Goal: Contribute content: Contribute content

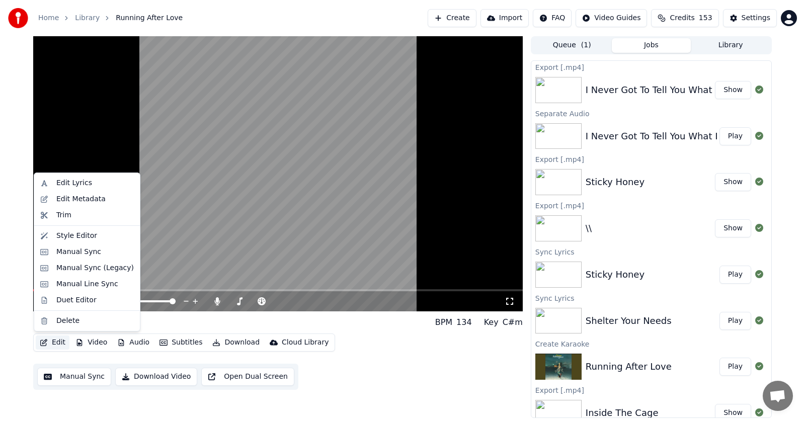
click at [49, 342] on button "Edit" at bounding box center [53, 342] width 34 height 14
click at [75, 270] on div "Manual Sync (Legacy)" at bounding box center [94, 268] width 77 height 10
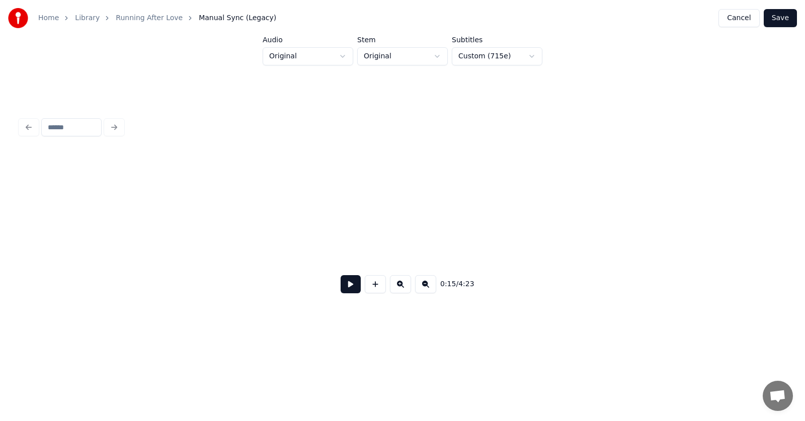
scroll to position [0, 5763]
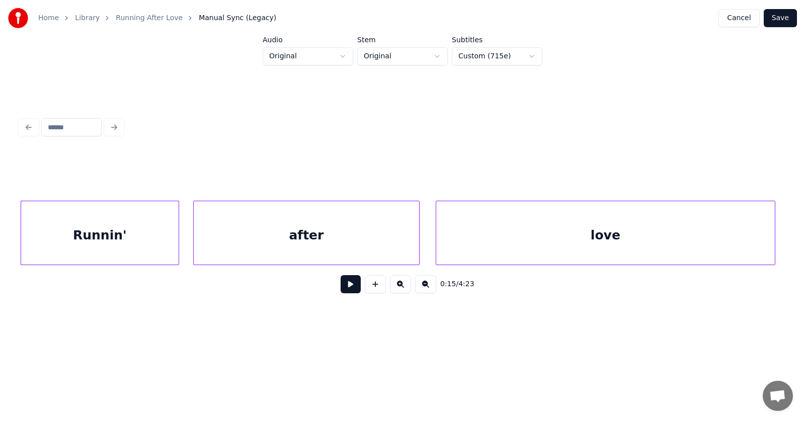
click at [343, 292] on button at bounding box center [351, 284] width 20 height 18
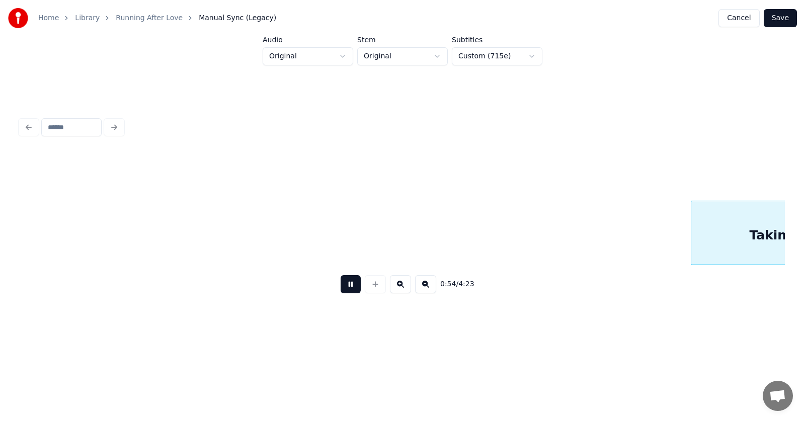
scroll to position [0, 20358]
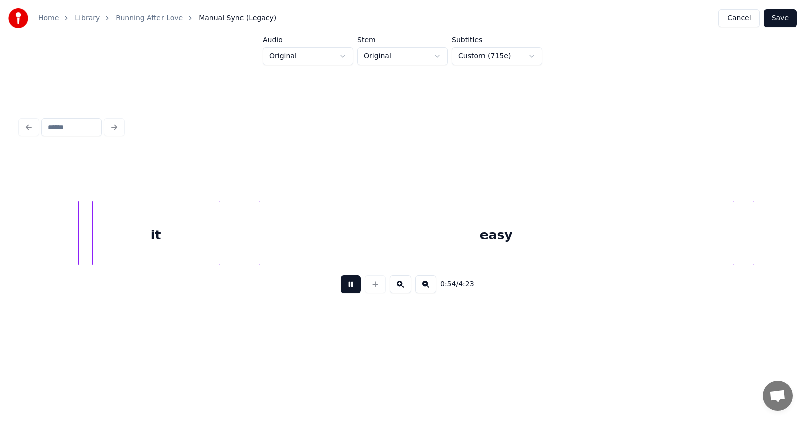
click at [343, 292] on button at bounding box center [351, 284] width 20 height 18
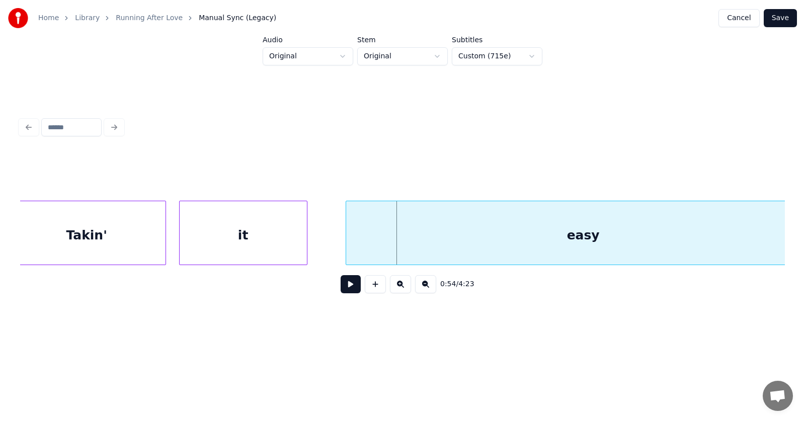
scroll to position [0, 20137]
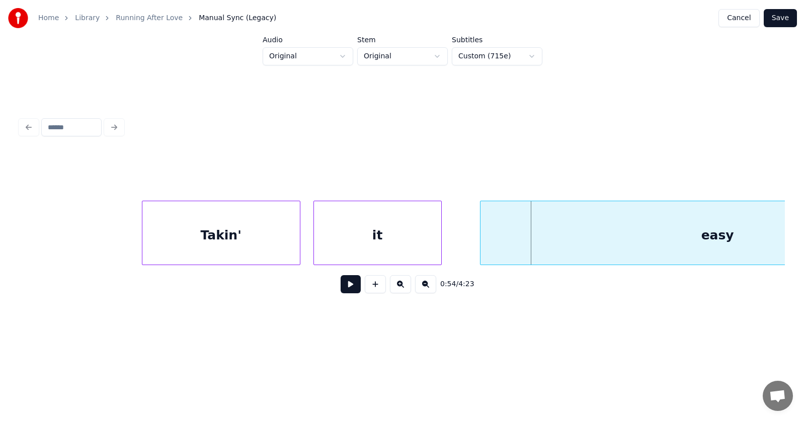
click at [195, 243] on div "Takin'" at bounding box center [220, 235] width 157 height 68
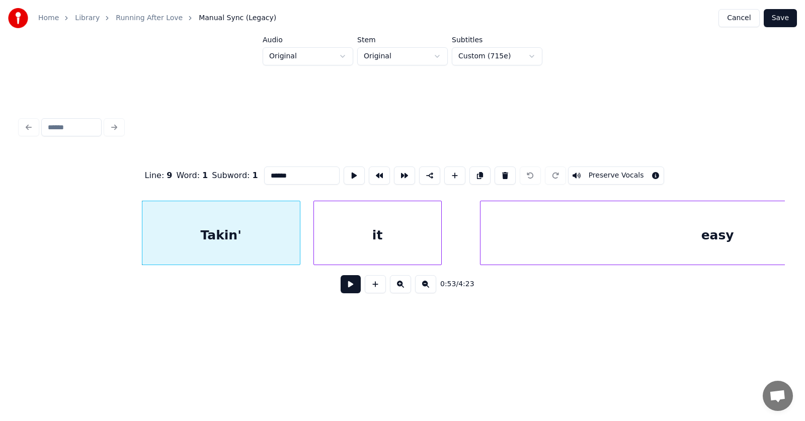
drag, startPoint x: 252, startPoint y: 171, endPoint x: 246, endPoint y: 171, distance: 6.0
click at [264, 171] on input "******" at bounding box center [301, 175] width 75 height 18
type input "******"
click at [344, 292] on button at bounding box center [351, 284] width 20 height 18
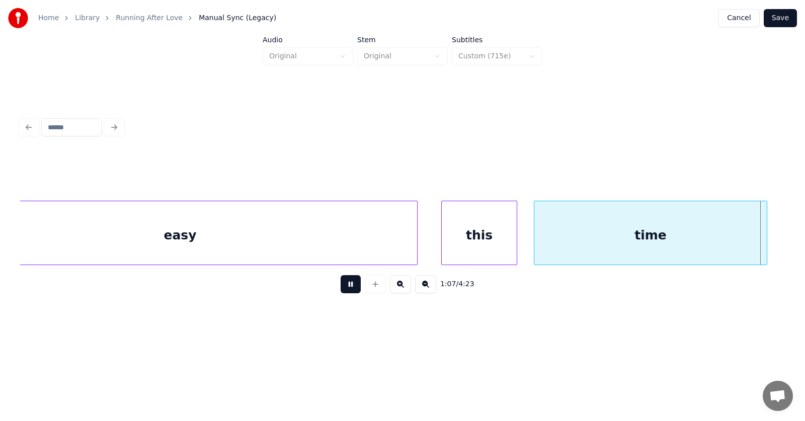
scroll to position [0, 25509]
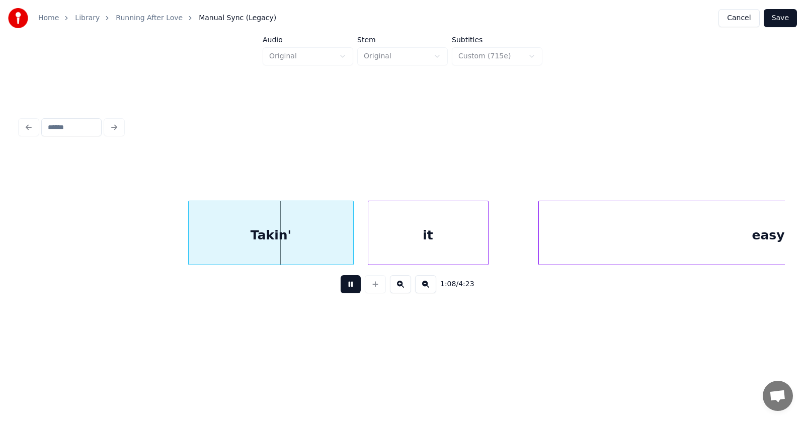
click at [345, 289] on button at bounding box center [351, 284] width 20 height 18
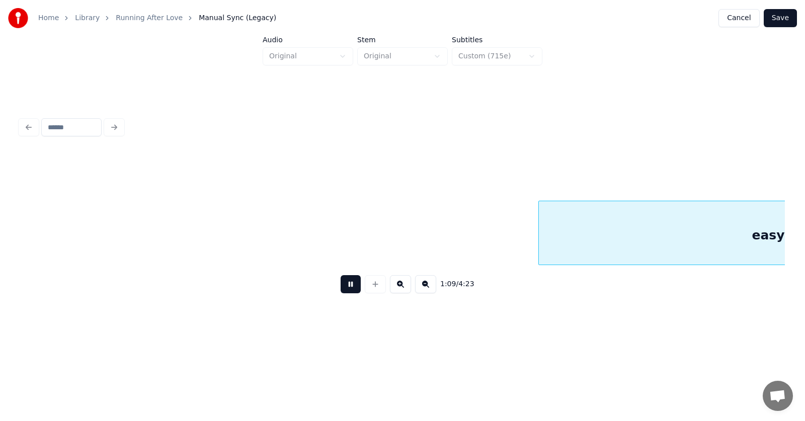
scroll to position [0, 26276]
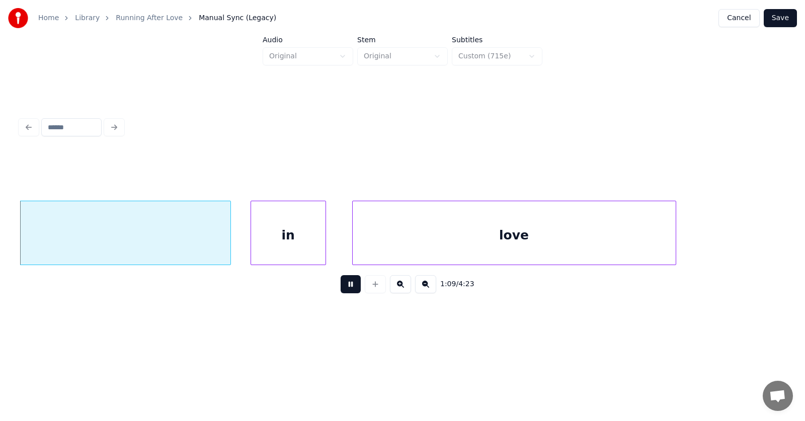
click at [345, 289] on button at bounding box center [351, 284] width 20 height 18
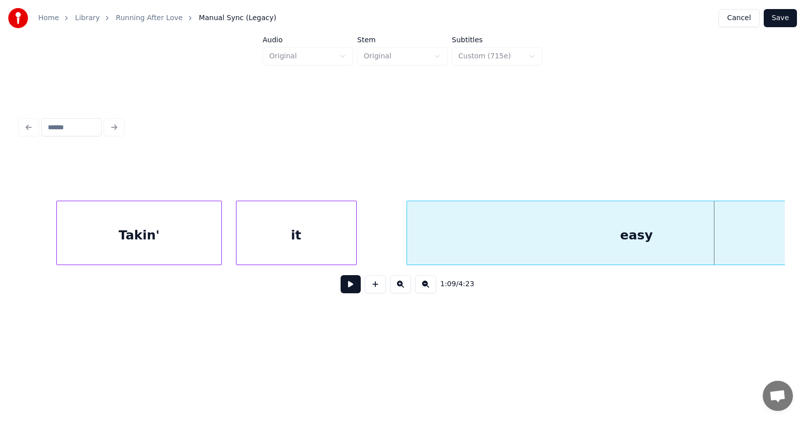
scroll to position [0, 25507]
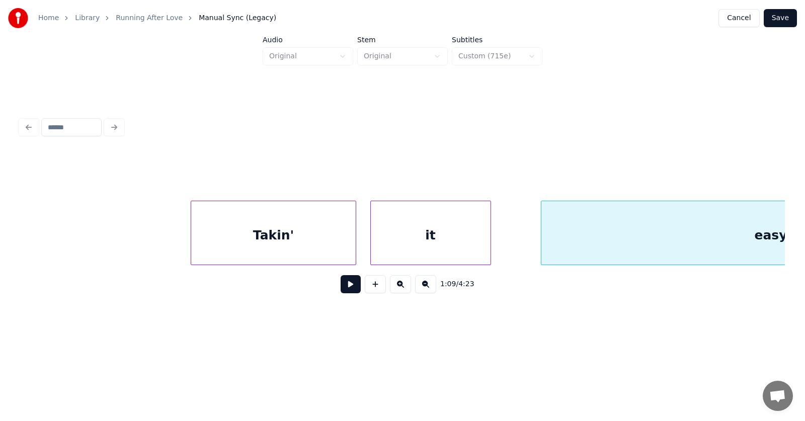
click at [247, 226] on div "Takin'" at bounding box center [273, 235] width 165 height 68
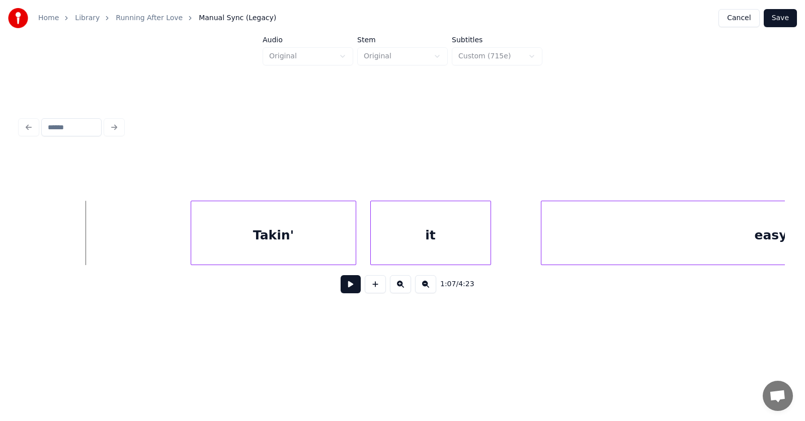
click at [342, 285] on button at bounding box center [351, 284] width 20 height 18
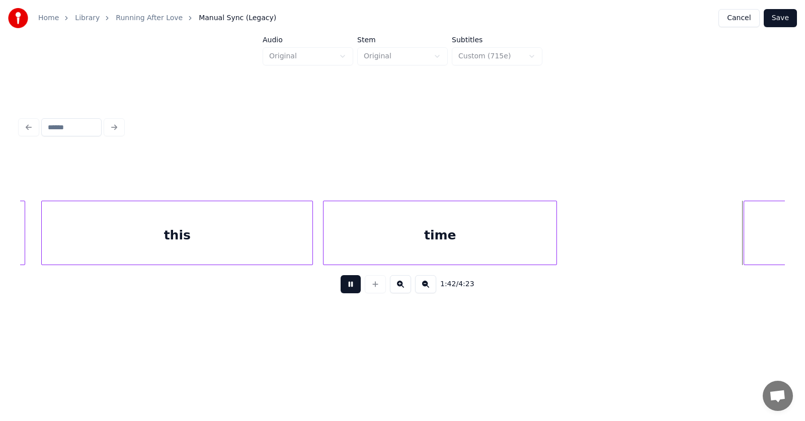
scroll to position [0, 38569]
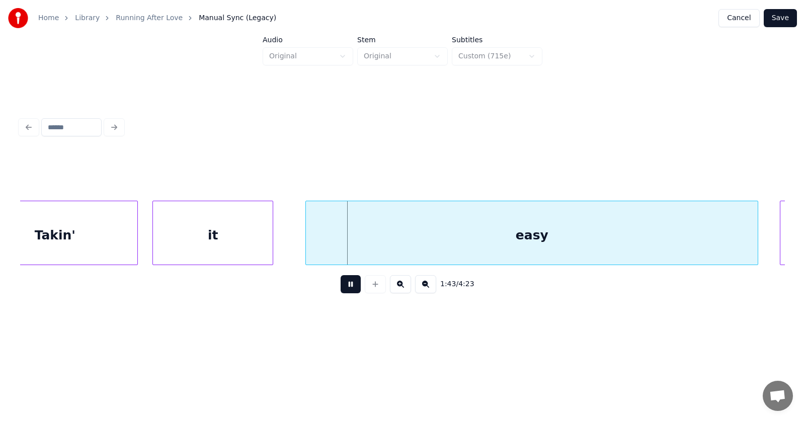
click at [342, 285] on button at bounding box center [351, 284] width 20 height 18
click at [64, 231] on div "Takin'" at bounding box center [54, 235] width 165 height 68
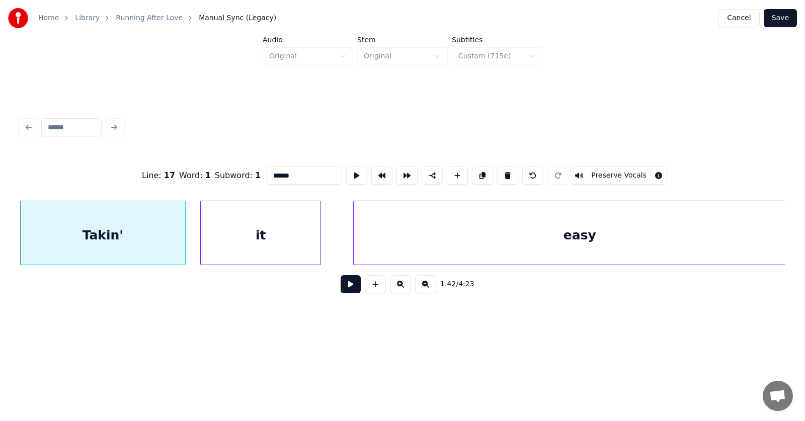
drag, startPoint x: 255, startPoint y: 172, endPoint x: 248, endPoint y: 172, distance: 6.0
click at [267, 172] on input "******" at bounding box center [304, 175] width 75 height 18
type input "******"
click at [341, 287] on button at bounding box center [351, 284] width 20 height 18
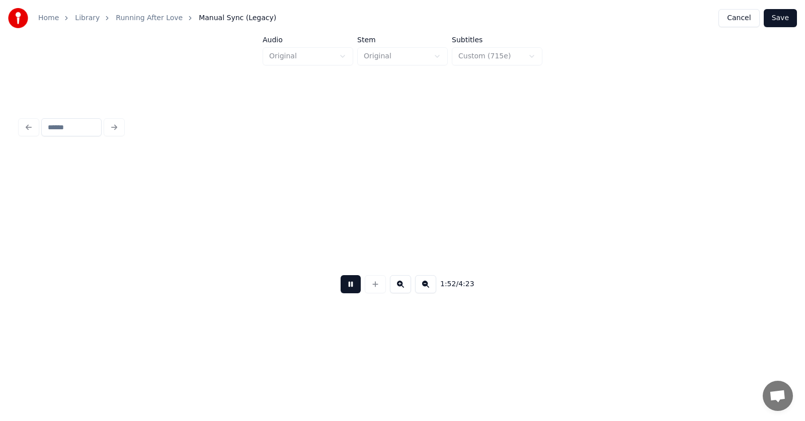
scroll to position [0, 42360]
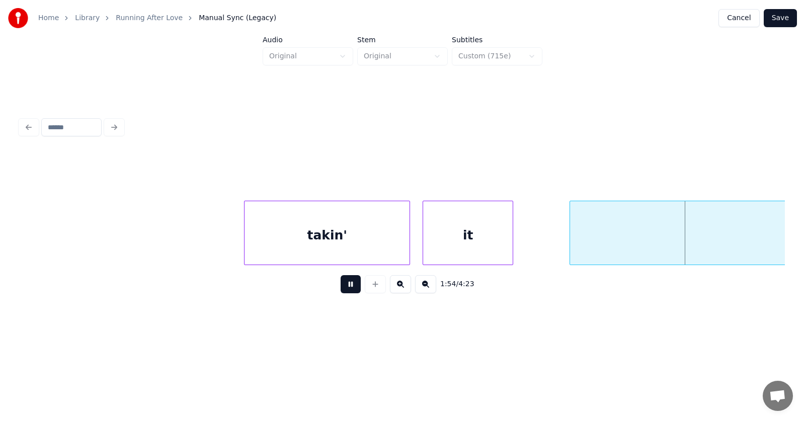
click at [341, 287] on button at bounding box center [351, 284] width 20 height 18
click at [242, 231] on div at bounding box center [240, 232] width 3 height 63
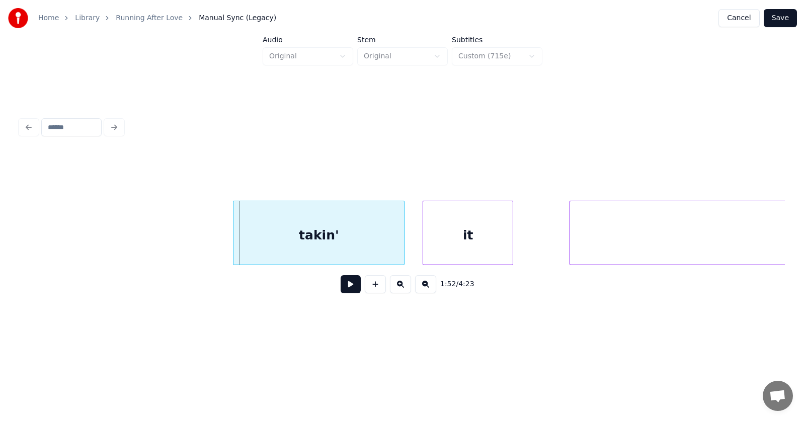
click at [290, 235] on div "takin'" at bounding box center [318, 235] width 171 height 68
click at [436, 250] on div "it" at bounding box center [464, 235] width 90 height 68
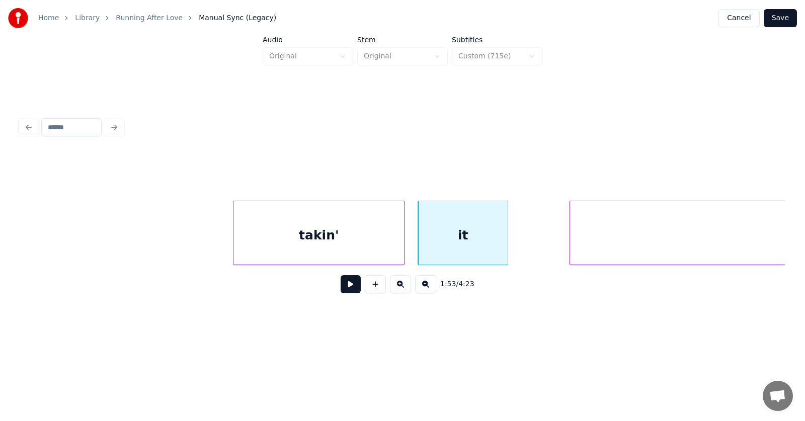
click at [345, 286] on button at bounding box center [351, 284] width 20 height 18
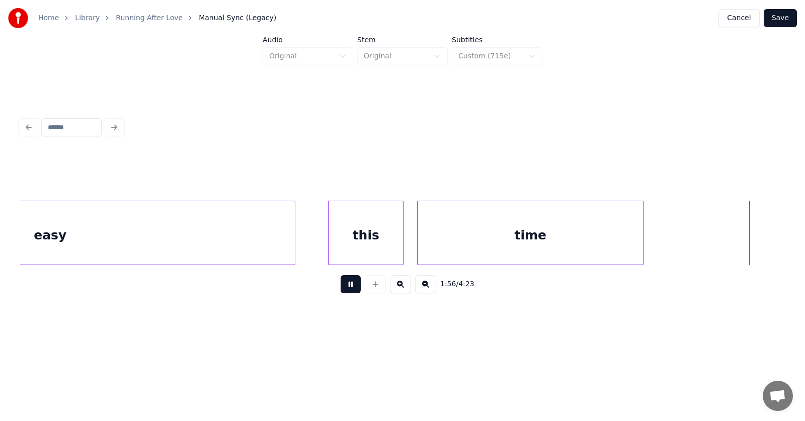
scroll to position [0, 43896]
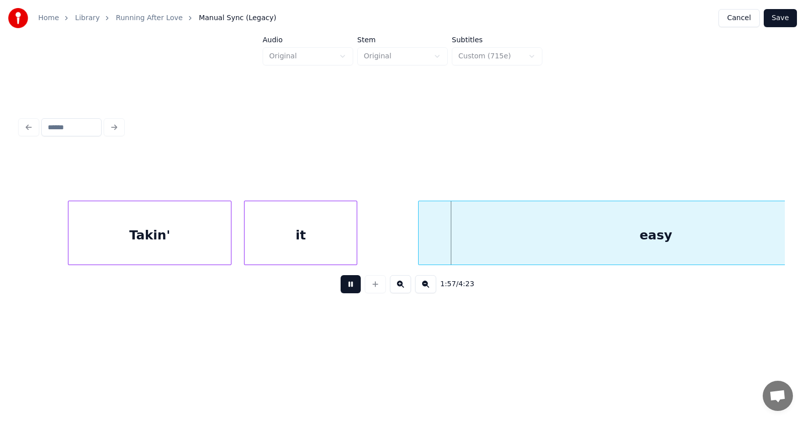
click at [345, 286] on button at bounding box center [351, 284] width 20 height 18
click at [161, 240] on div "Takin'" at bounding box center [142, 235] width 162 height 68
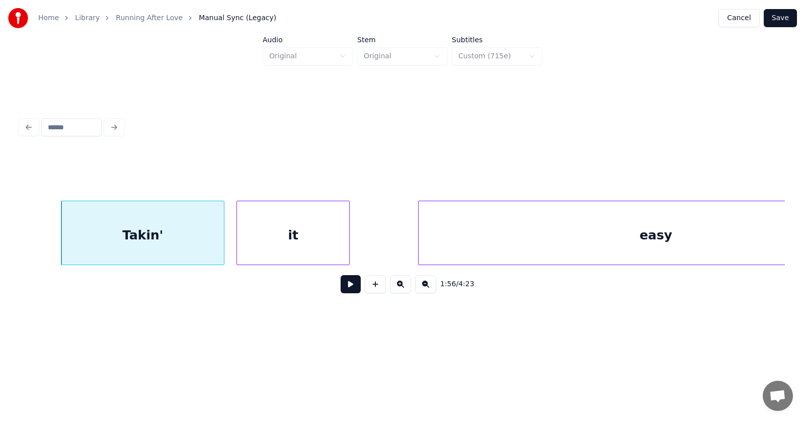
click at [257, 242] on div "it" at bounding box center [293, 235] width 112 height 68
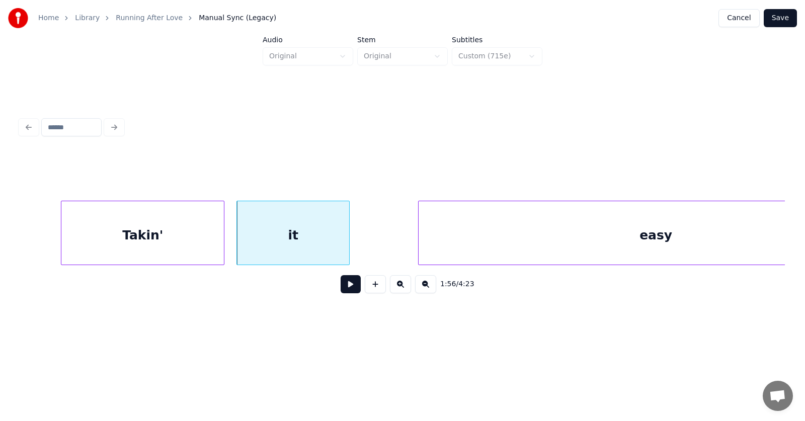
click at [123, 244] on div "Takin'" at bounding box center [142, 235] width 162 height 68
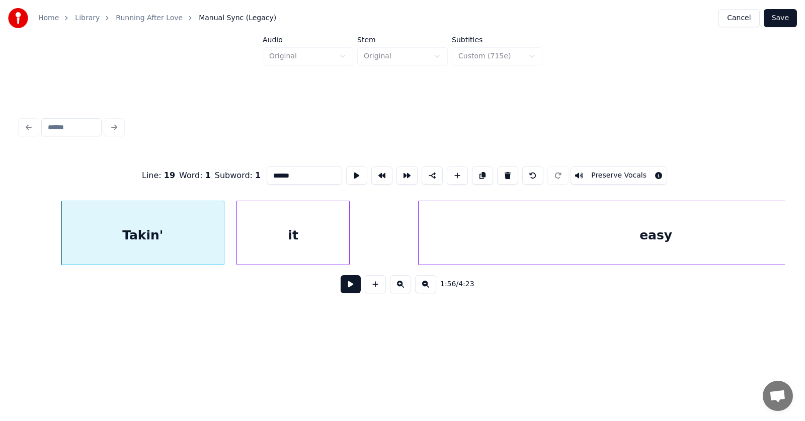
click at [349, 288] on button at bounding box center [351, 284] width 20 height 18
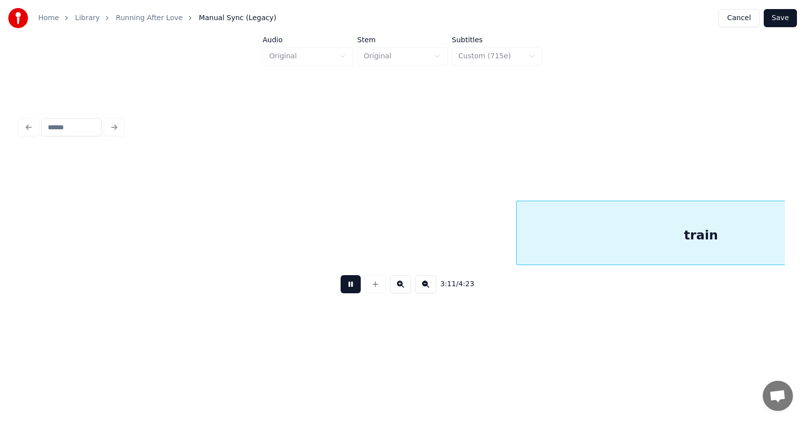
scroll to position [0, 72336]
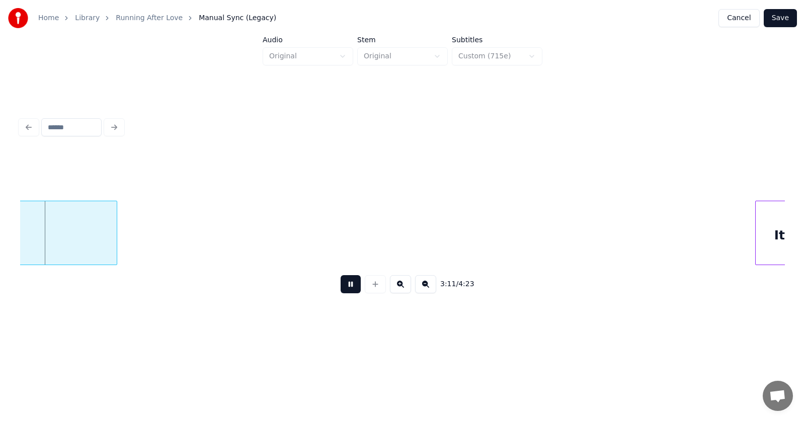
click at [351, 289] on button at bounding box center [351, 284] width 20 height 18
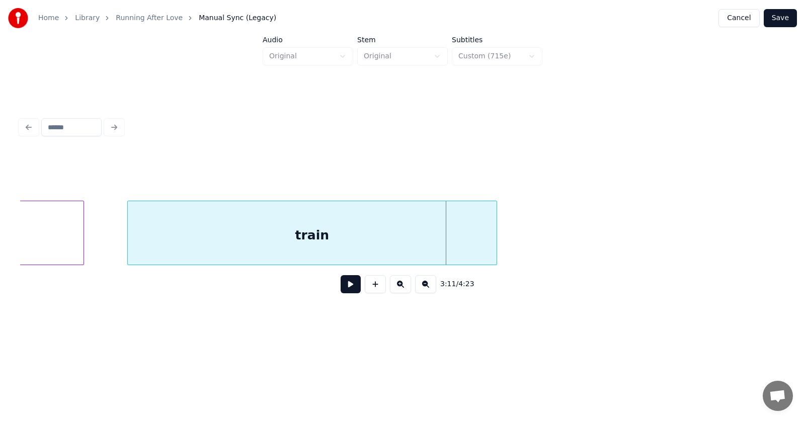
scroll to position [0, 71688]
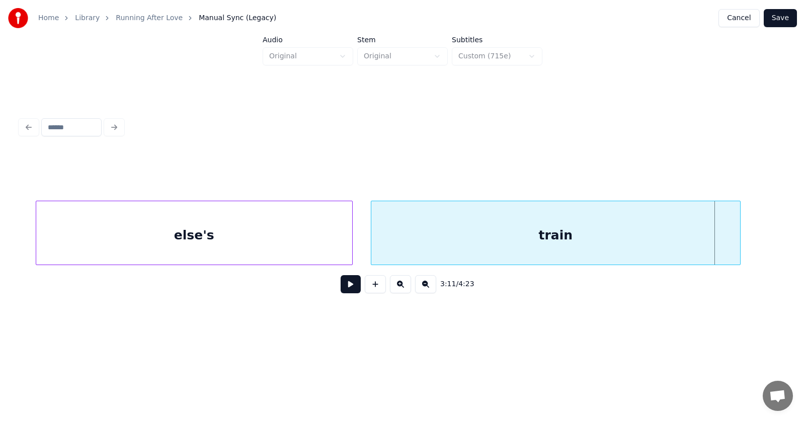
click at [436, 248] on div "train" at bounding box center [555, 235] width 369 height 68
click at [348, 288] on button at bounding box center [351, 284] width 20 height 18
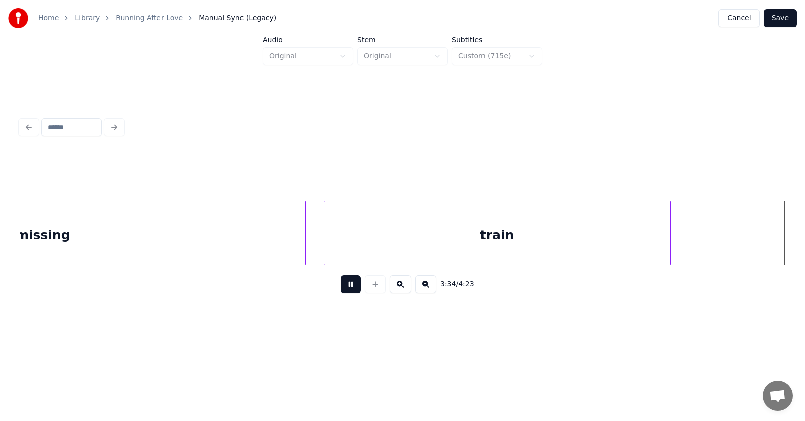
scroll to position [0, 80894]
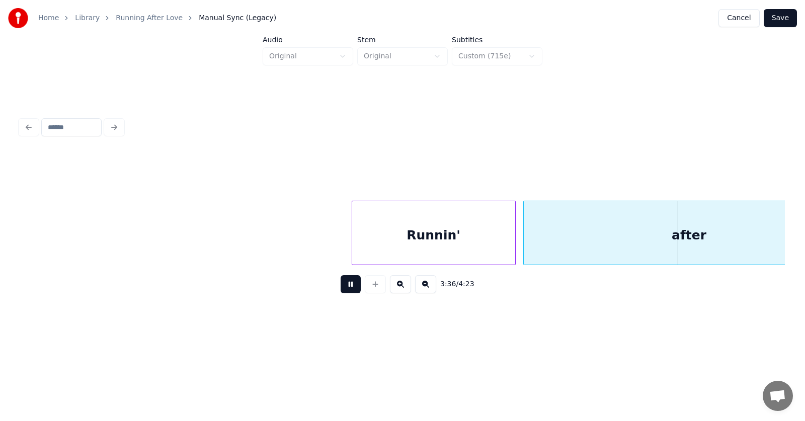
click at [348, 288] on button at bounding box center [351, 284] width 20 height 18
click at [352, 236] on div at bounding box center [353, 232] width 3 height 63
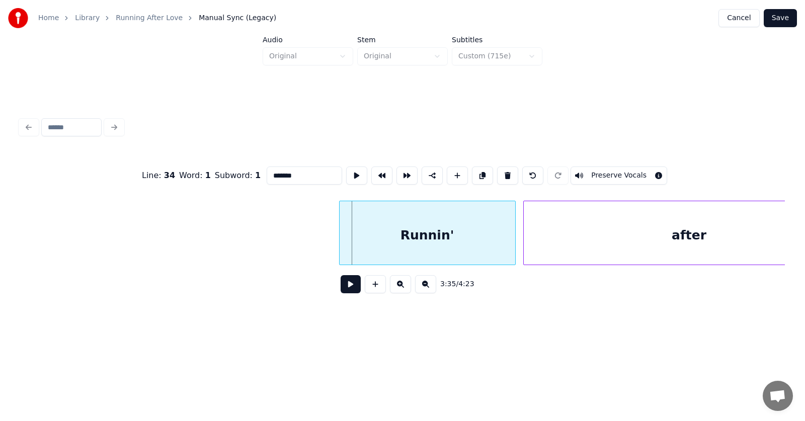
click at [340, 237] on div at bounding box center [341, 232] width 3 height 63
click at [353, 285] on button at bounding box center [351, 284] width 20 height 18
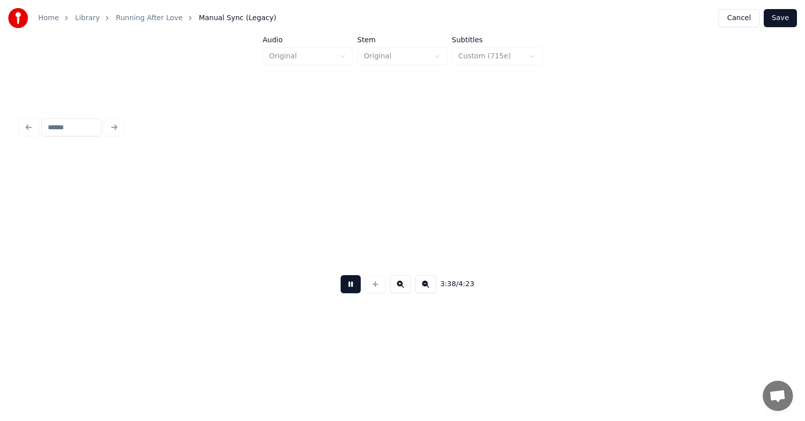
scroll to position [0, 82435]
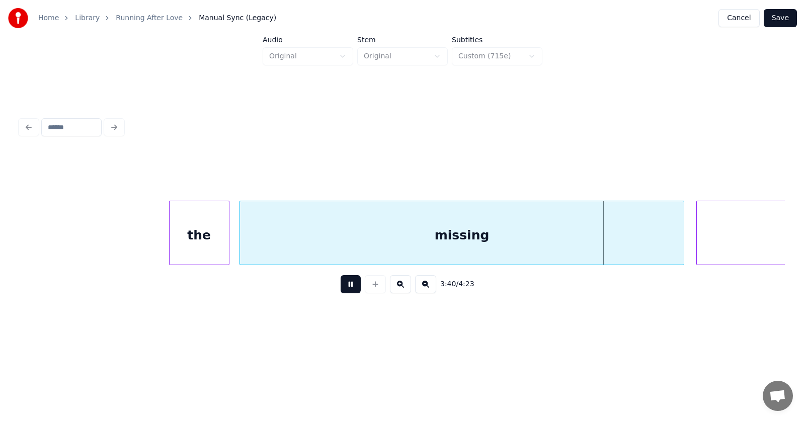
click at [353, 285] on button at bounding box center [351, 284] width 20 height 18
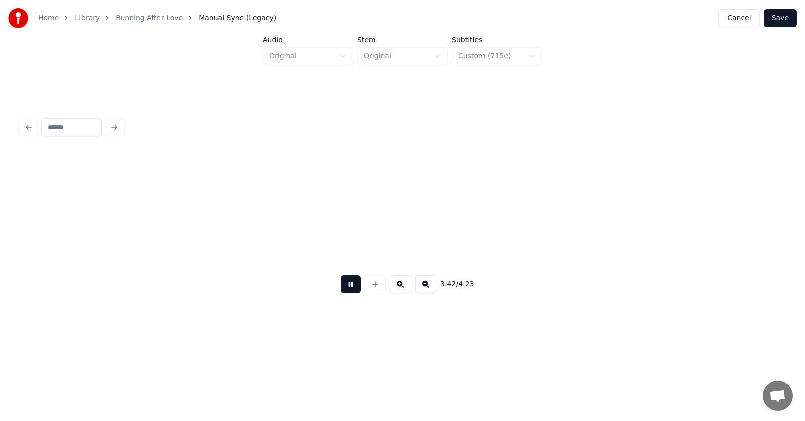
scroll to position [0, 83968]
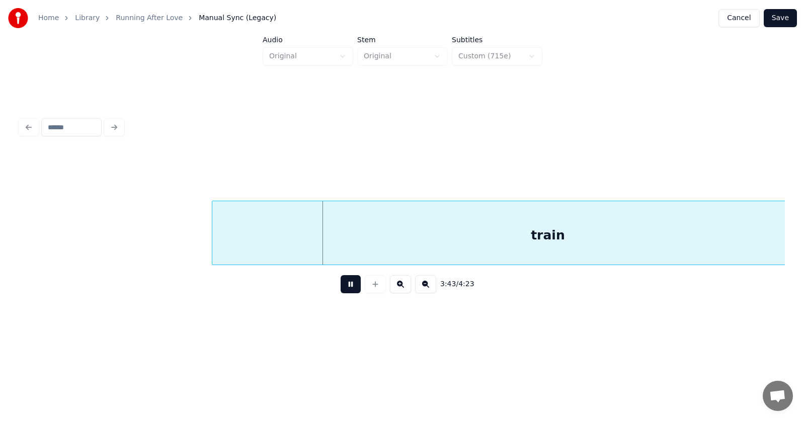
click at [353, 285] on button at bounding box center [351, 284] width 20 height 18
click at [346, 290] on button at bounding box center [351, 284] width 20 height 18
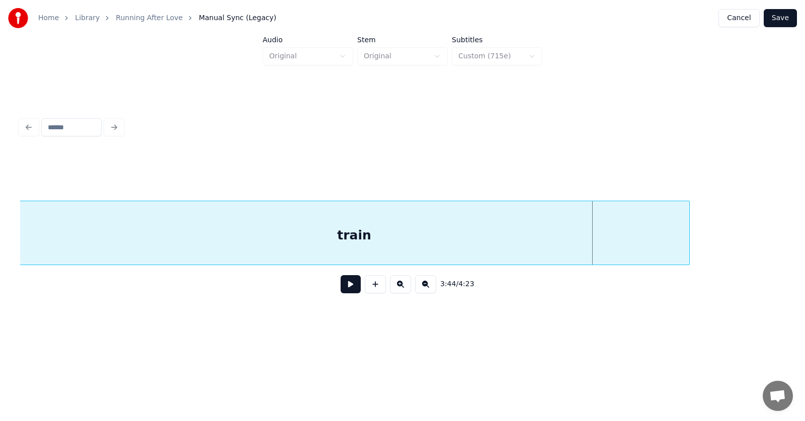
scroll to position [0, 84059]
click at [286, 242] on div "train" at bounding box center [356, 235] width 670 height 68
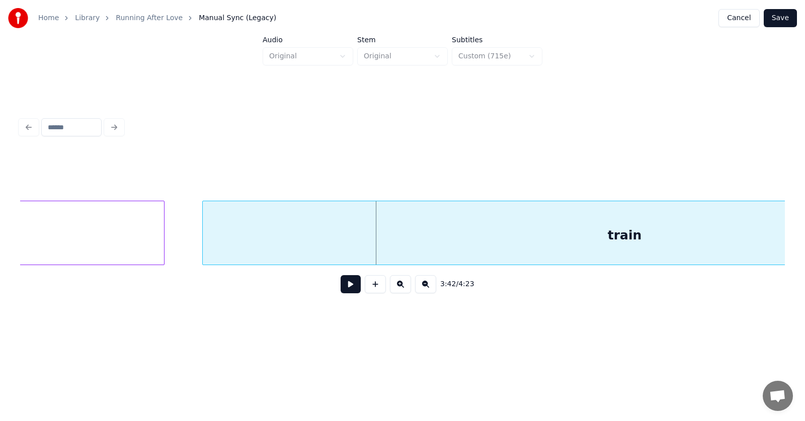
click at [203, 242] on div at bounding box center [204, 232] width 3 height 63
click at [392, 232] on div "train" at bounding box center [624, 235] width 844 height 68
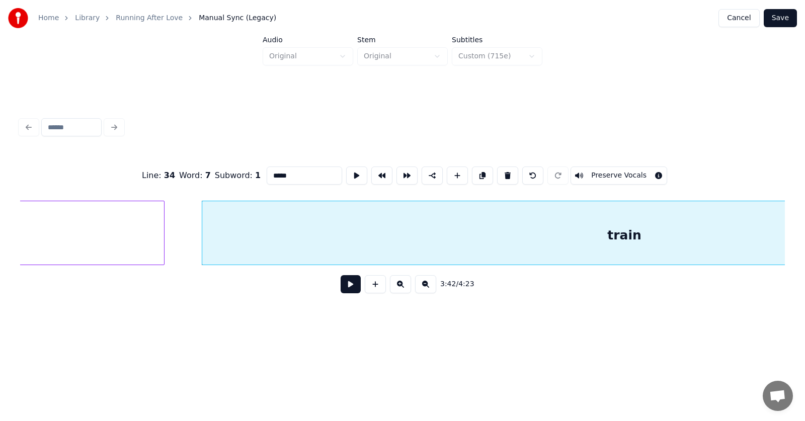
drag, startPoint x: 271, startPoint y: 175, endPoint x: 241, endPoint y: 175, distance: 29.7
click at [241, 175] on div "Line : 34 Word : 7 Subword : 1 ***** Preserve Vocals" at bounding box center [402, 175] width 765 height 50
type input "**********"
click at [341, 289] on button at bounding box center [351, 284] width 20 height 18
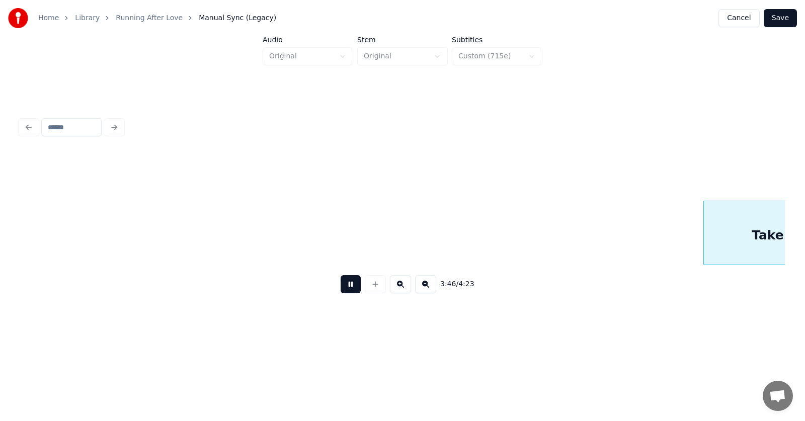
scroll to position [0, 85243]
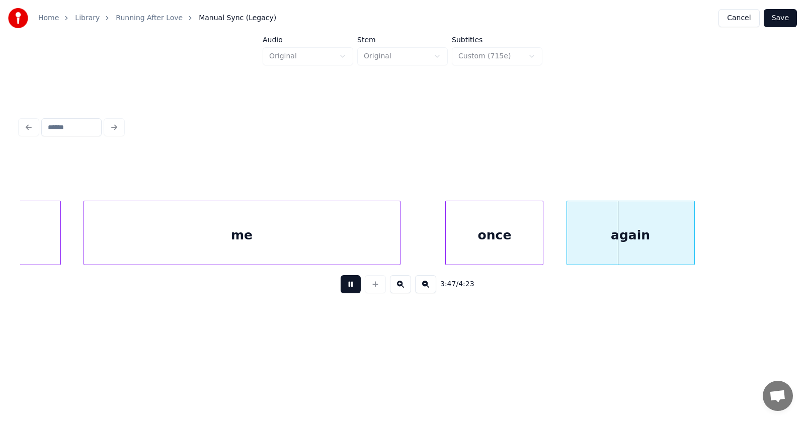
click at [341, 289] on button at bounding box center [351, 284] width 20 height 18
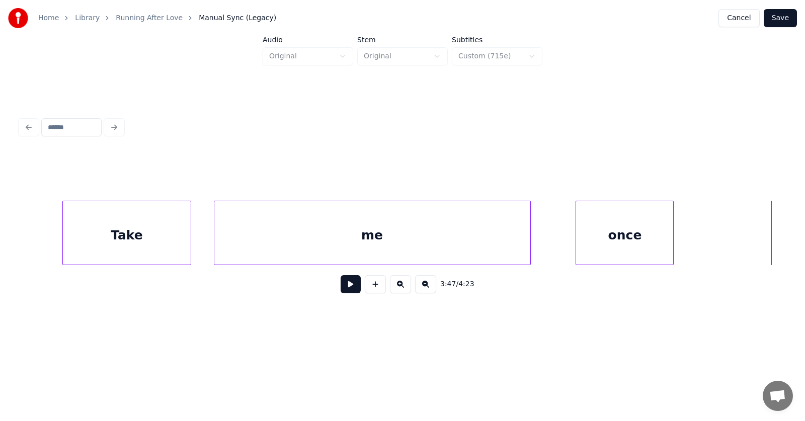
scroll to position [0, 84979]
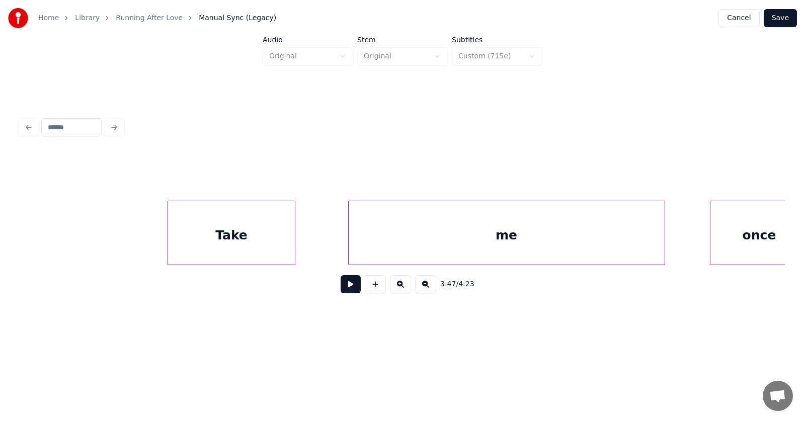
click at [216, 250] on div "Take" at bounding box center [231, 235] width 127 height 68
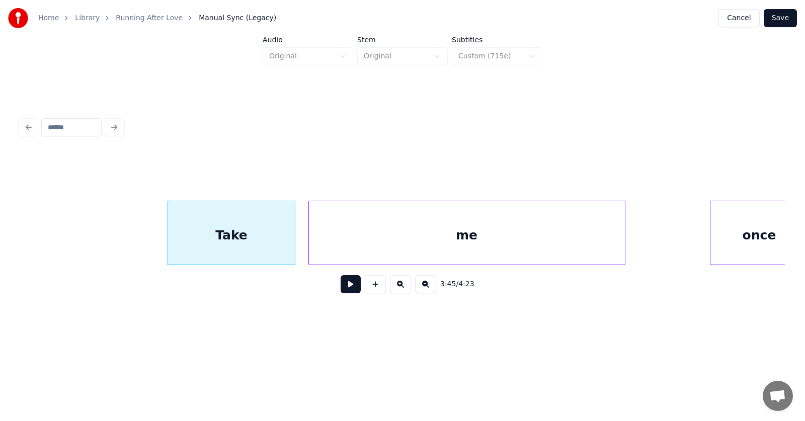
click at [361, 243] on div "me" at bounding box center [467, 235] width 316 height 68
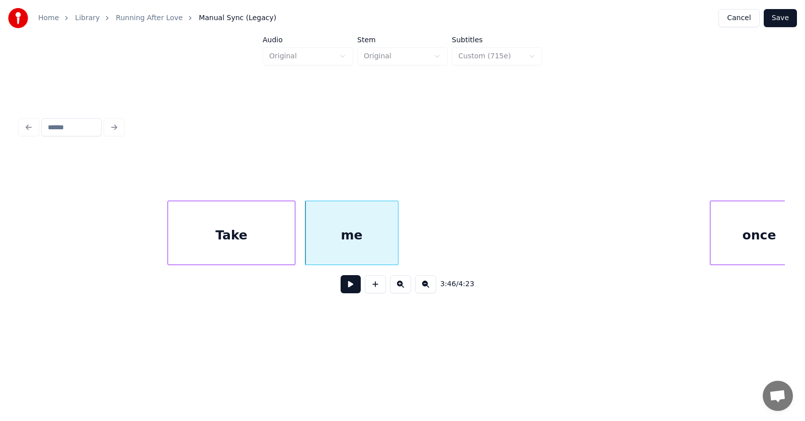
click at [397, 241] on div at bounding box center [396, 232] width 3 height 63
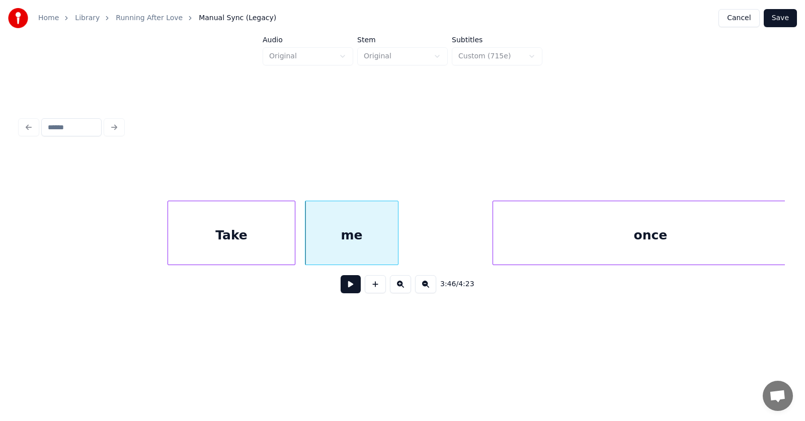
click at [494, 244] on div at bounding box center [494, 232] width 3 height 63
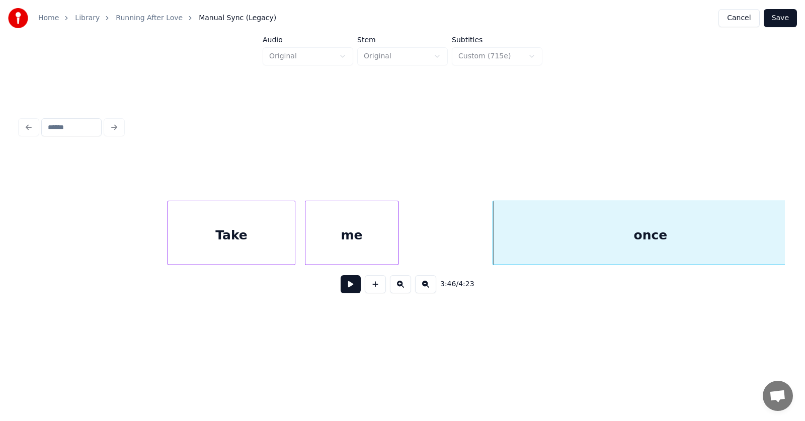
click at [555, 230] on div "once" at bounding box center [650, 235] width 314 height 68
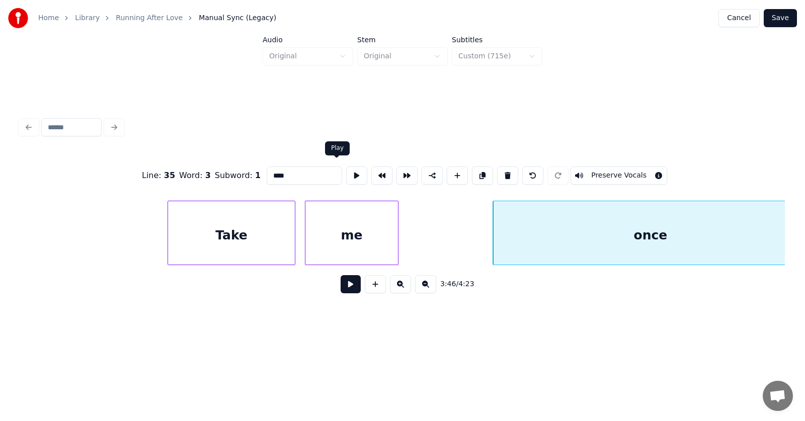
click at [346, 175] on button at bounding box center [356, 175] width 21 height 18
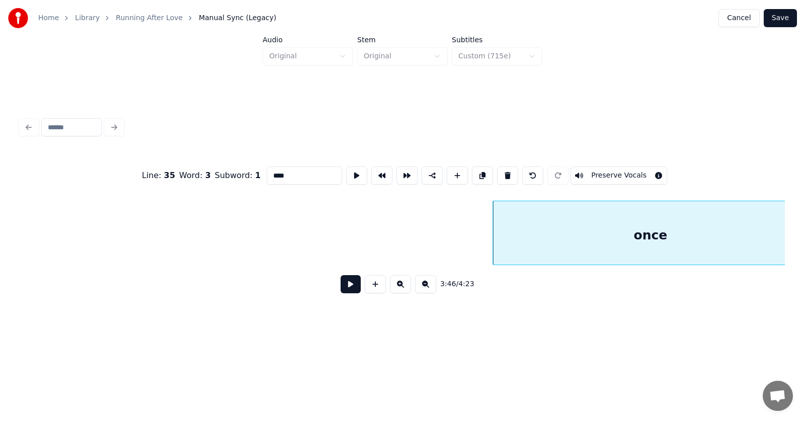
scroll to position [0, 85451]
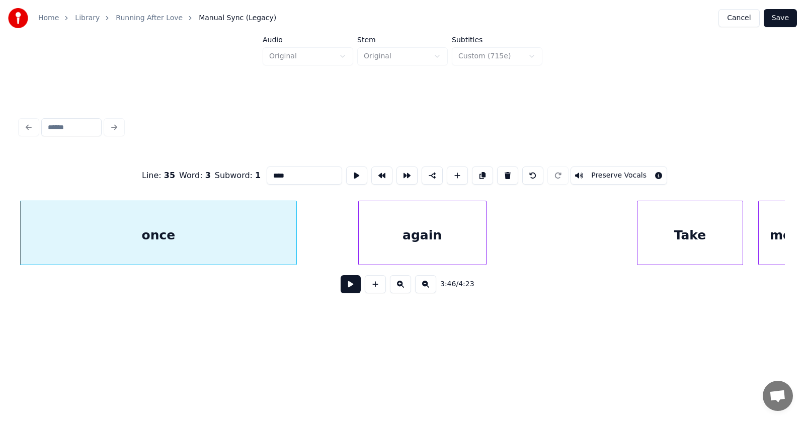
click at [296, 246] on div at bounding box center [294, 232] width 3 height 63
click at [307, 239] on div at bounding box center [306, 232] width 3 height 63
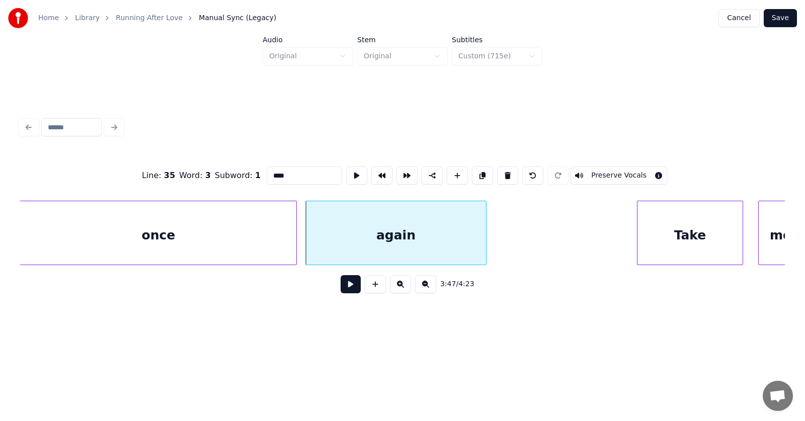
click at [350, 238] on div "again" at bounding box center [396, 235] width 180 height 68
click at [346, 169] on button at bounding box center [356, 175] width 21 height 18
click at [218, 225] on div "once" at bounding box center [158, 235] width 276 height 68
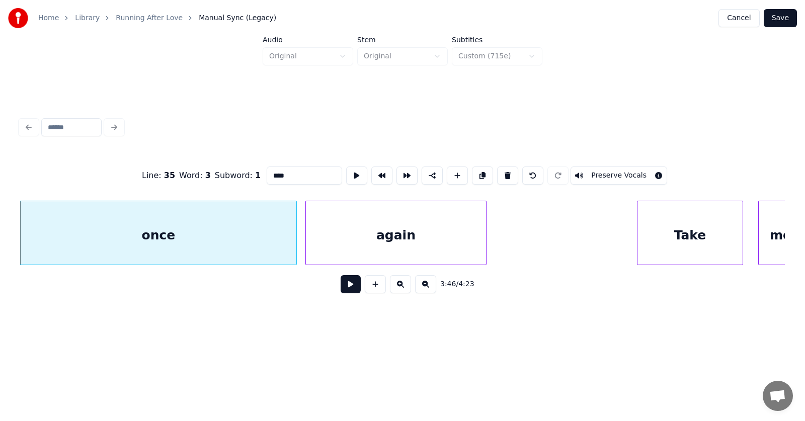
click at [267, 172] on input "****" at bounding box center [304, 175] width 75 height 18
click at [258, 225] on div "take me once" at bounding box center [158, 235] width 276 height 68
type input "**********"
click at [342, 292] on button at bounding box center [351, 284] width 20 height 18
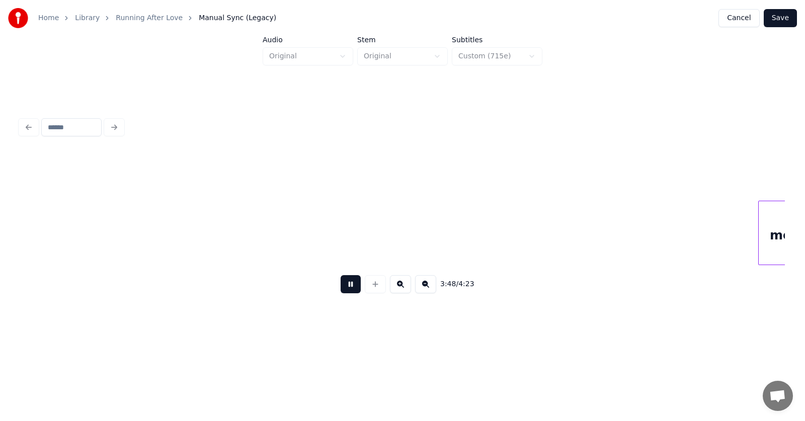
scroll to position [0, 86221]
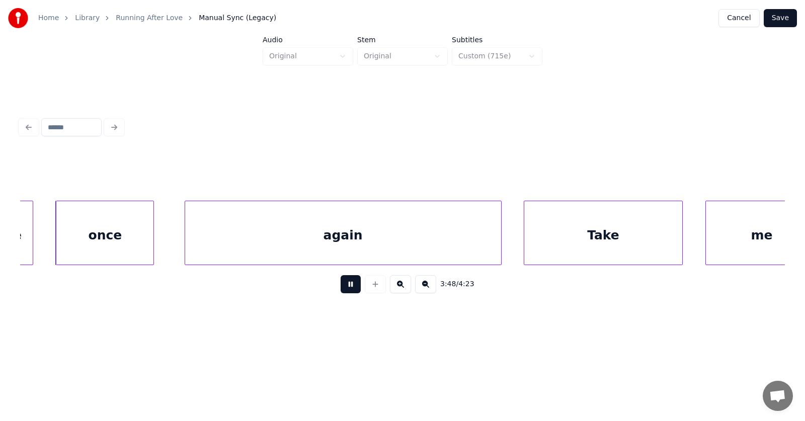
click at [342, 292] on button at bounding box center [351, 284] width 20 height 18
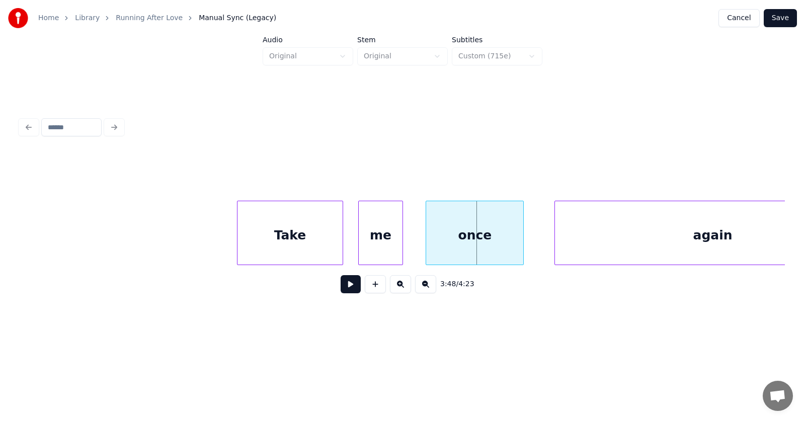
scroll to position [0, 85717]
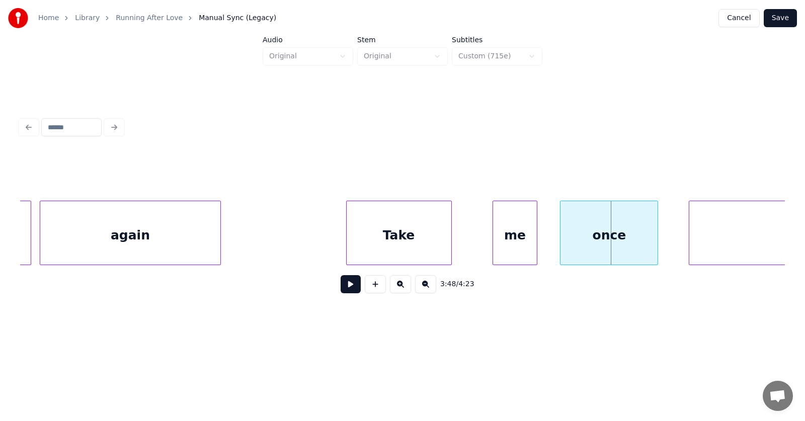
click at [405, 242] on div "Take" at bounding box center [399, 235] width 105 height 68
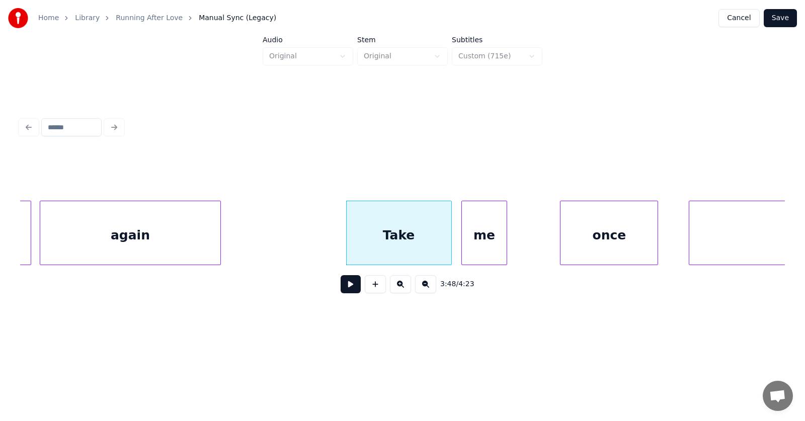
click at [479, 246] on div "me" at bounding box center [484, 235] width 44 height 68
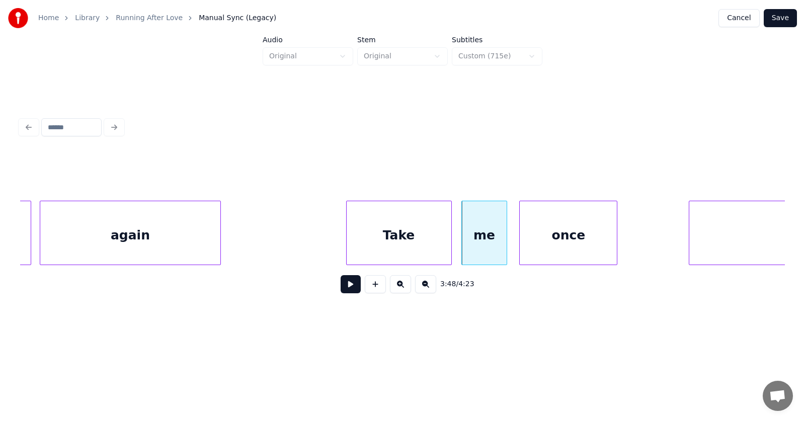
click at [548, 249] on div "once" at bounding box center [568, 235] width 97 height 68
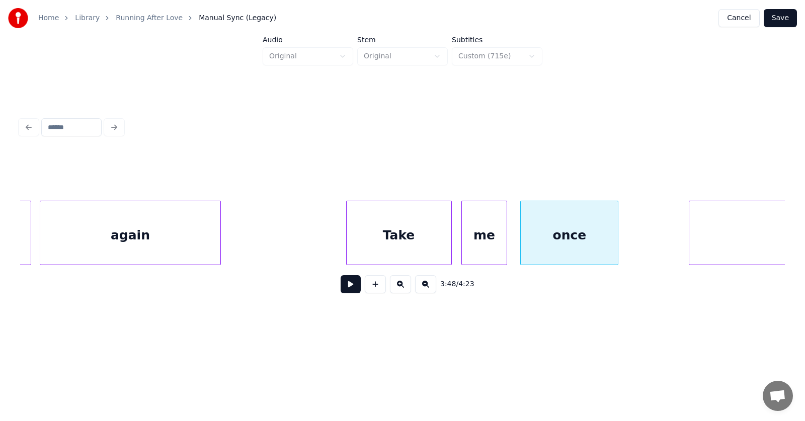
scroll to position [0, 85934]
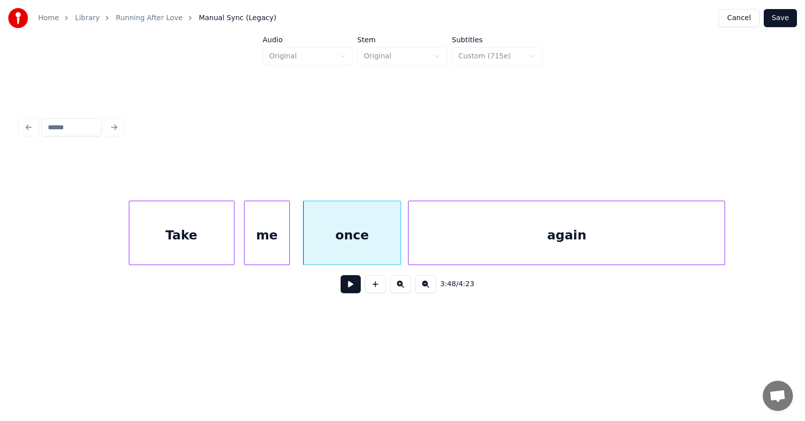
click at [656, 255] on div "again" at bounding box center [566, 235] width 316 height 68
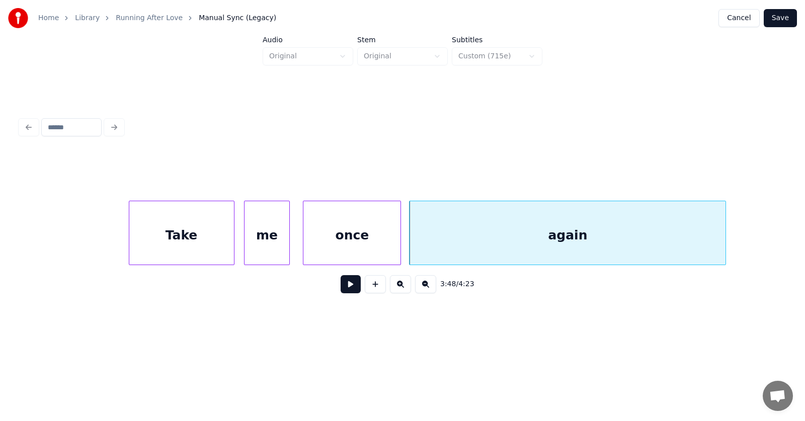
click at [344, 291] on button at bounding box center [351, 284] width 20 height 18
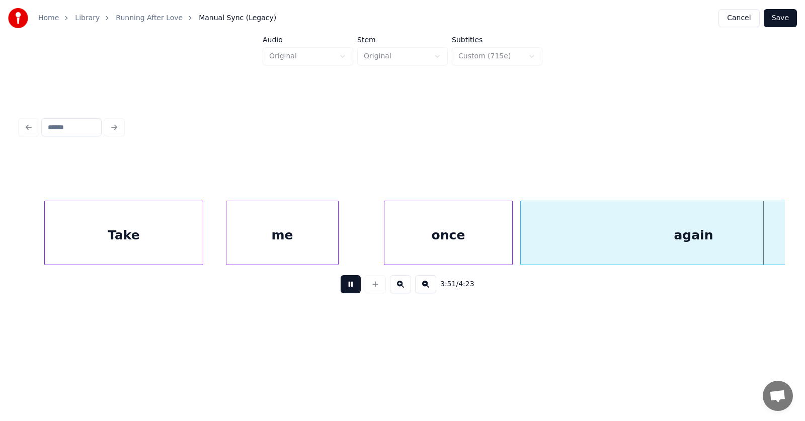
scroll to position [0, 87471]
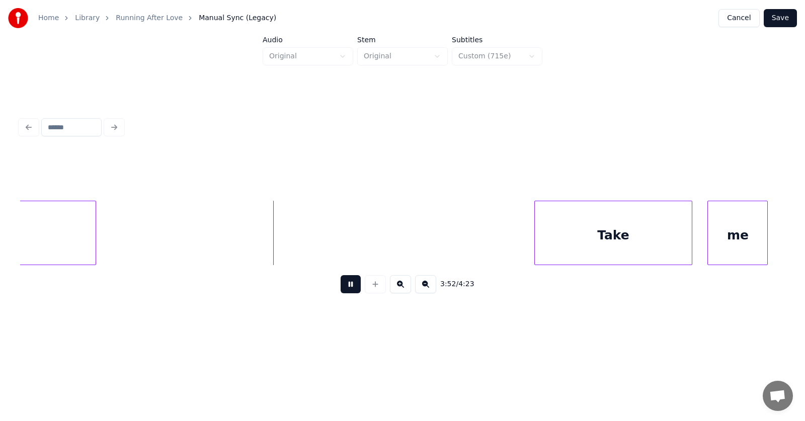
click at [344, 291] on button at bounding box center [351, 284] width 20 height 18
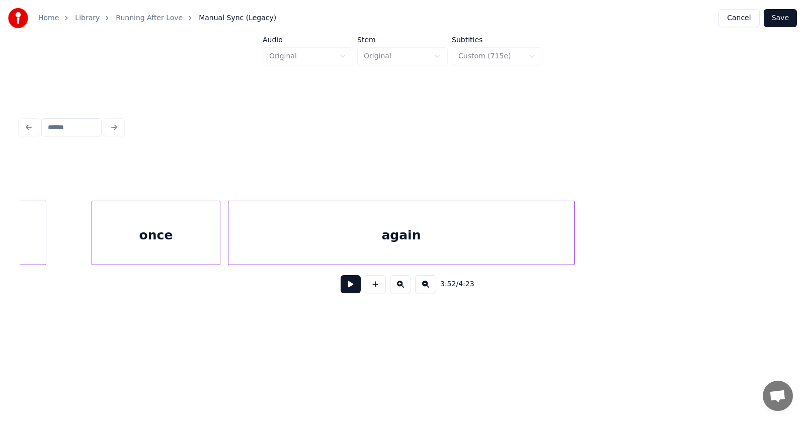
scroll to position [0, 86724]
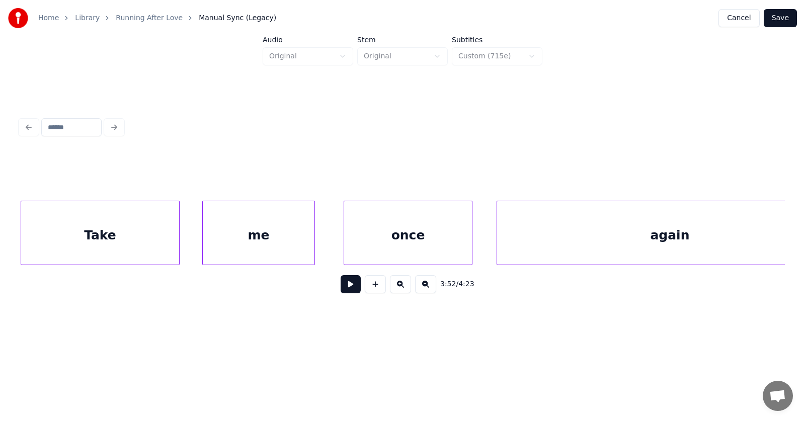
click at [432, 247] on div "once" at bounding box center [407, 235] width 127 height 68
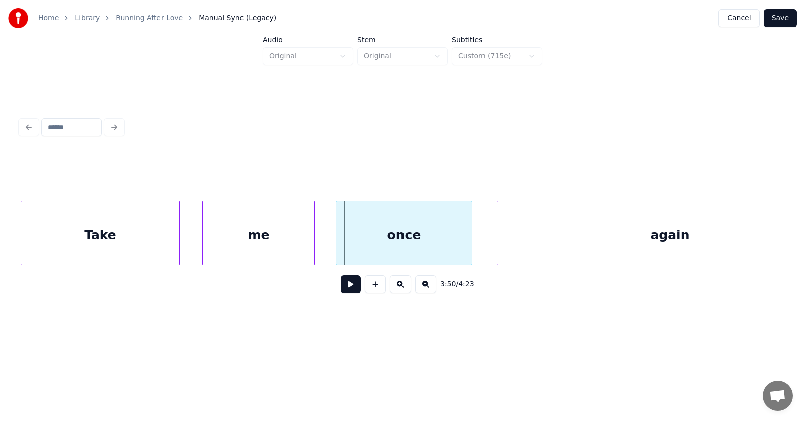
click at [336, 243] on div at bounding box center [337, 232] width 3 height 63
click at [345, 289] on button at bounding box center [351, 284] width 20 height 18
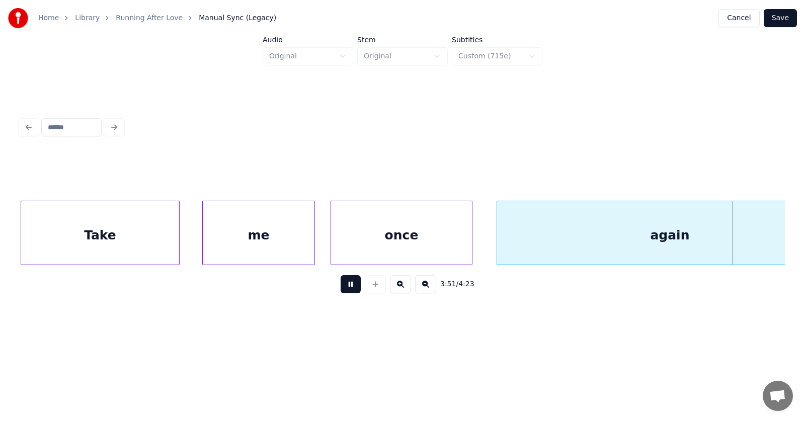
click at [345, 288] on button at bounding box center [351, 284] width 20 height 18
click at [130, 223] on div "Take" at bounding box center [99, 235] width 157 height 68
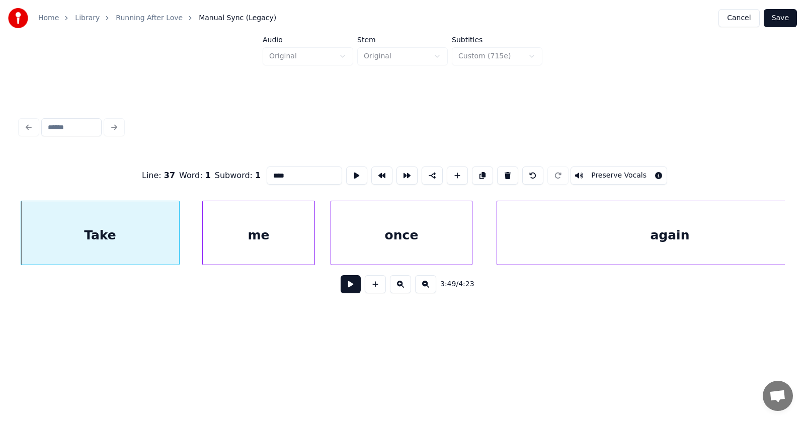
click at [341, 284] on button at bounding box center [351, 284] width 20 height 18
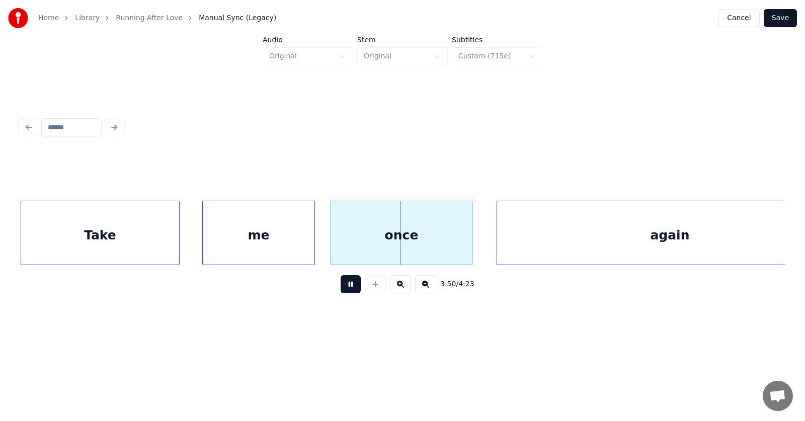
click at [341, 284] on button at bounding box center [351, 284] width 20 height 18
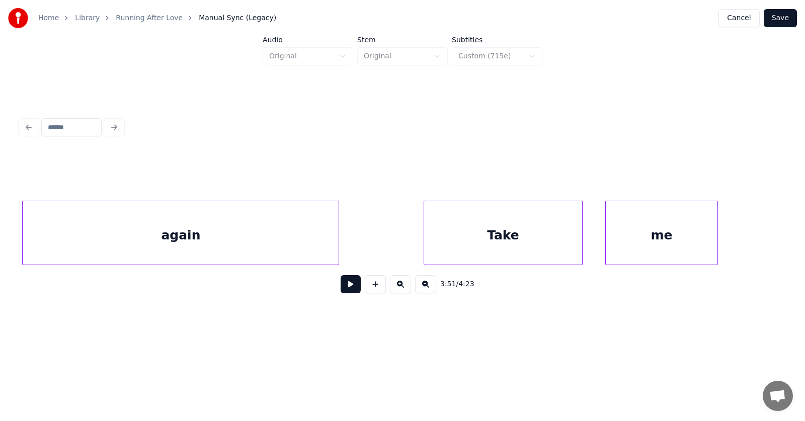
scroll to position [0, 86120]
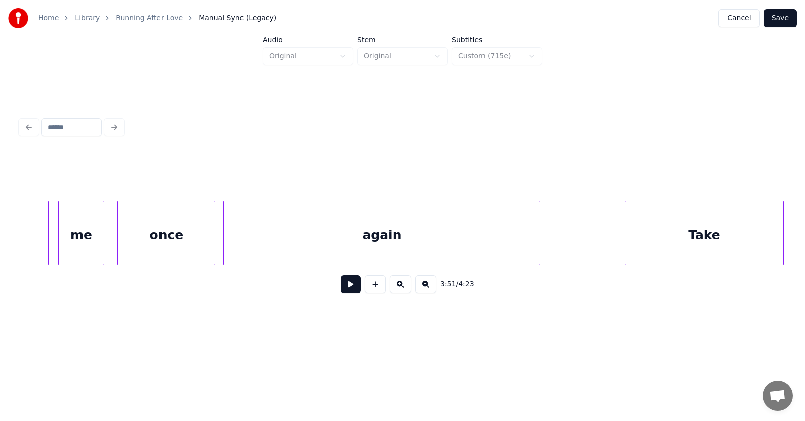
click at [447, 240] on div "again" at bounding box center [382, 235] width 316 height 68
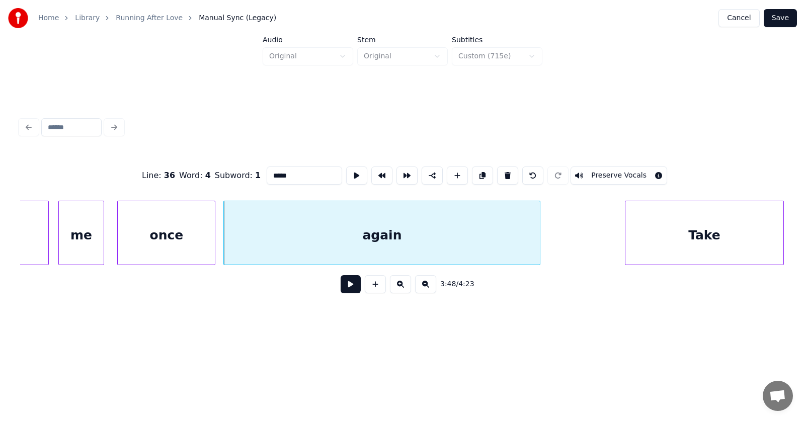
click at [344, 287] on button at bounding box center [351, 284] width 20 height 18
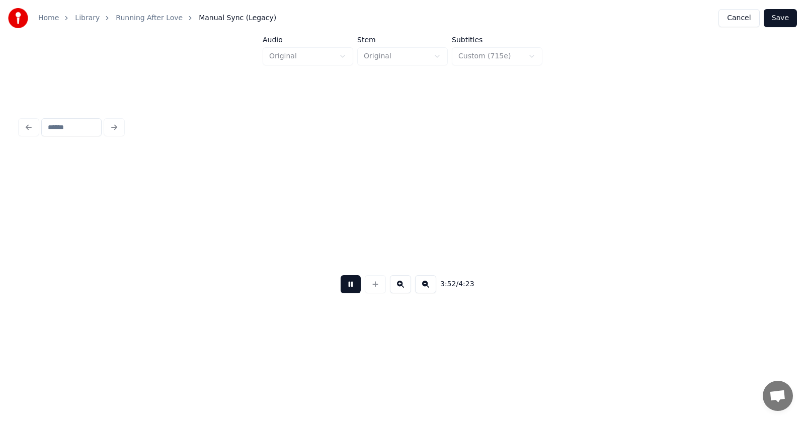
scroll to position [0, 87653]
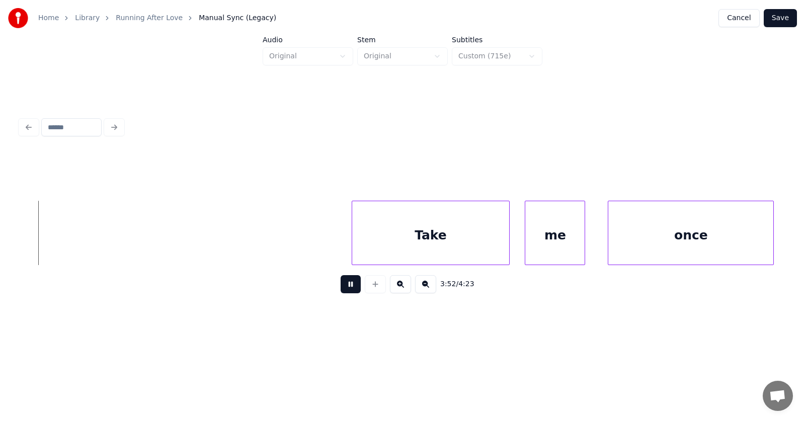
click at [344, 287] on button at bounding box center [351, 284] width 20 height 18
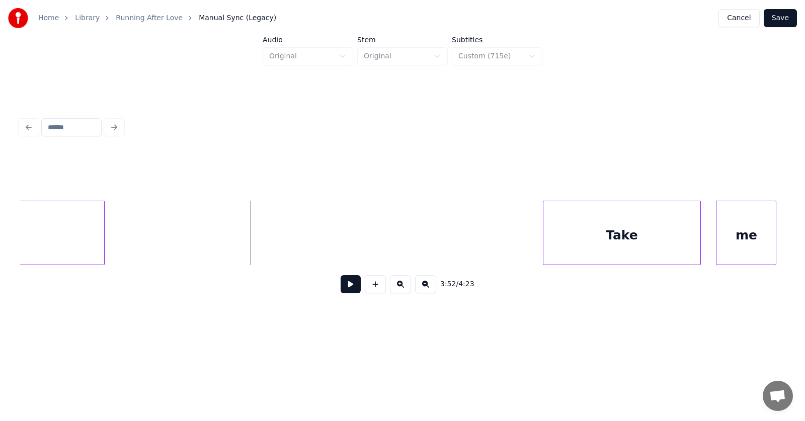
scroll to position [0, 87597]
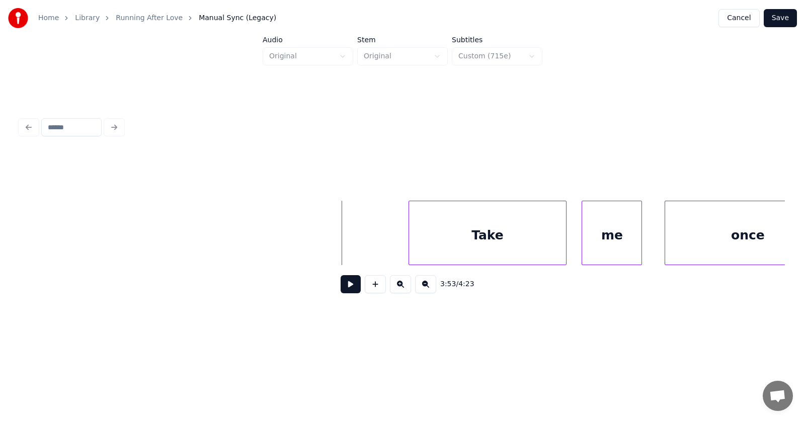
click at [341, 290] on button at bounding box center [351, 284] width 20 height 18
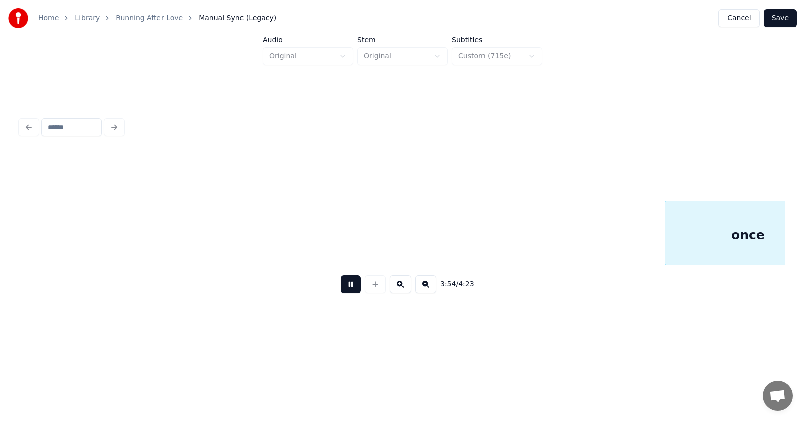
scroll to position [0, 88367]
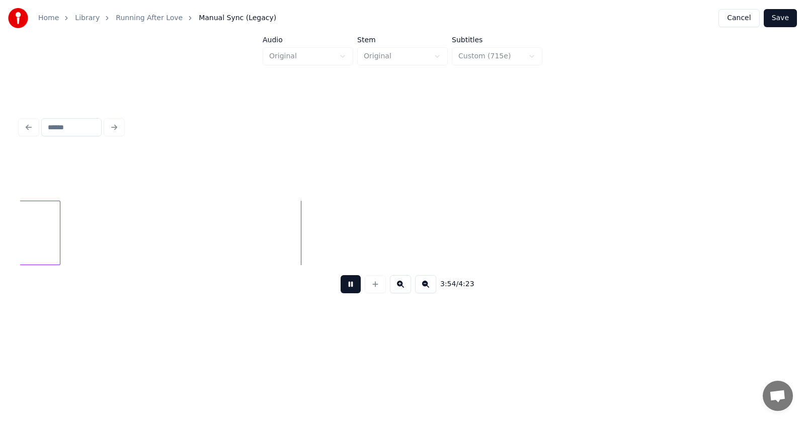
click at [341, 290] on button at bounding box center [351, 284] width 20 height 18
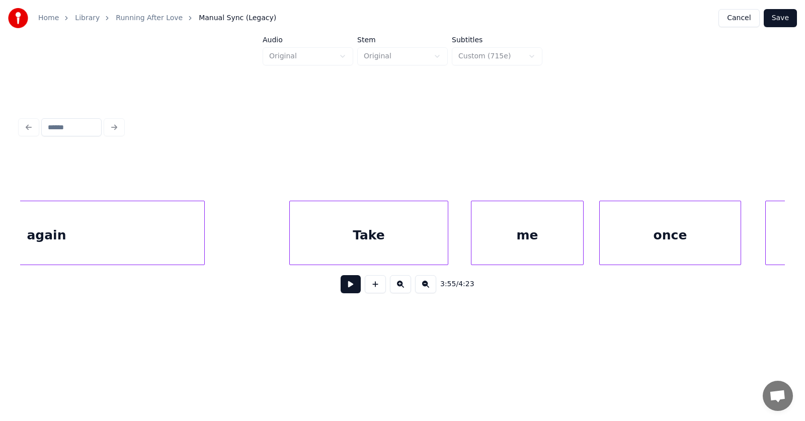
scroll to position [0, 86321]
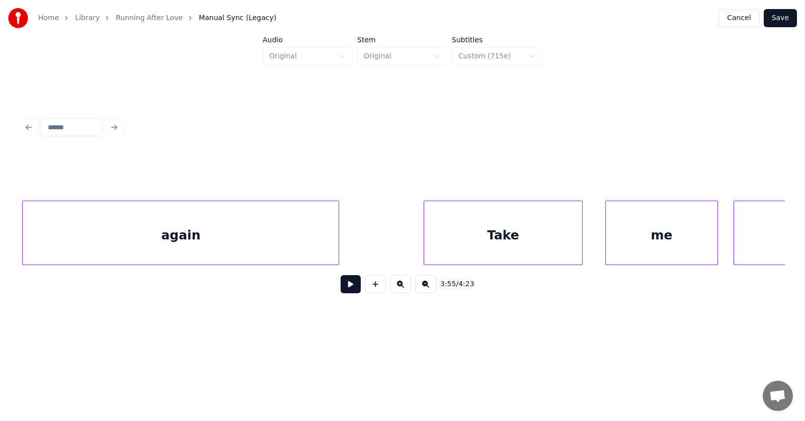
click at [342, 283] on button at bounding box center [351, 284] width 20 height 18
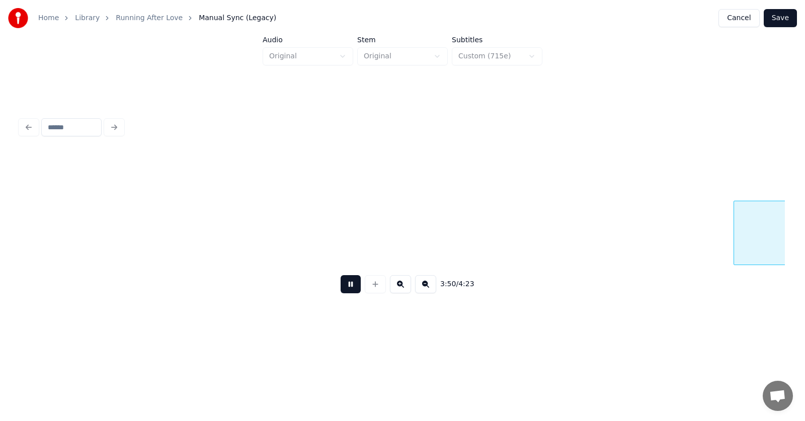
scroll to position [0, 87086]
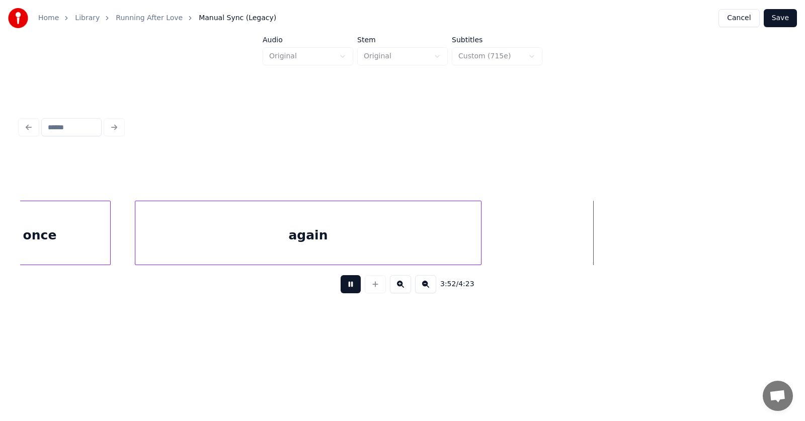
click at [342, 283] on button at bounding box center [351, 284] width 20 height 18
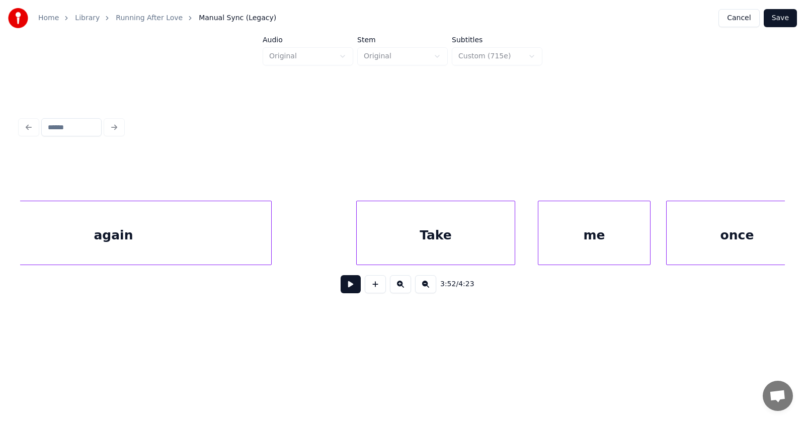
click at [478, 238] on div "Take" at bounding box center [435, 235] width 157 height 68
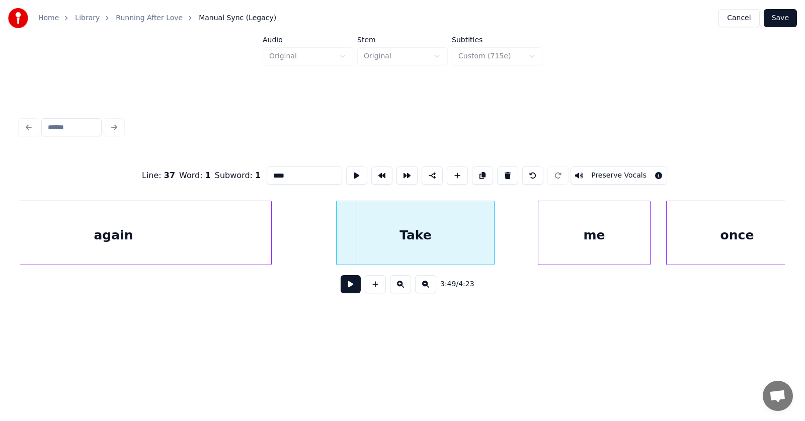
click at [425, 236] on div "Take" at bounding box center [414, 235] width 157 height 68
click at [551, 240] on div "me" at bounding box center [572, 235] width 112 height 68
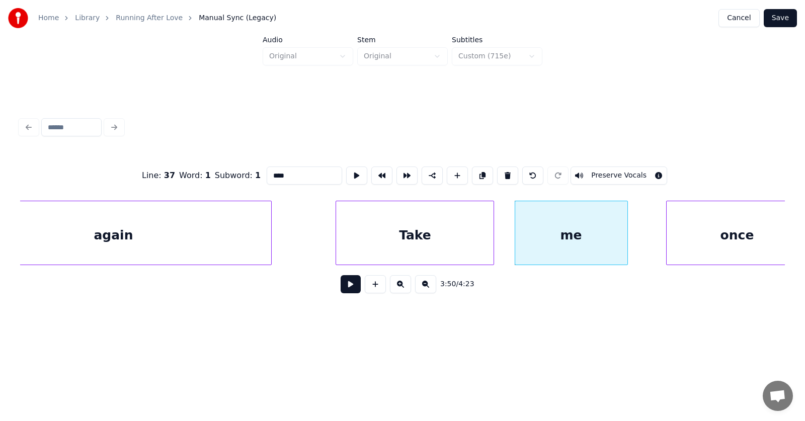
scroll to position [0, 86409]
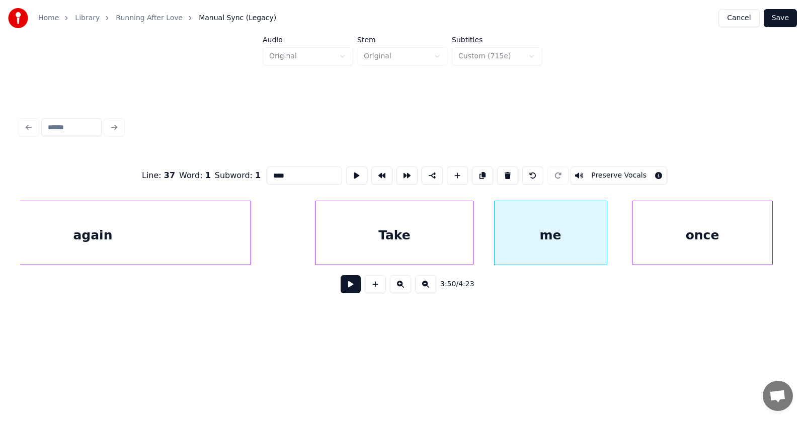
click at [683, 237] on div "once" at bounding box center [702, 235] width 140 height 68
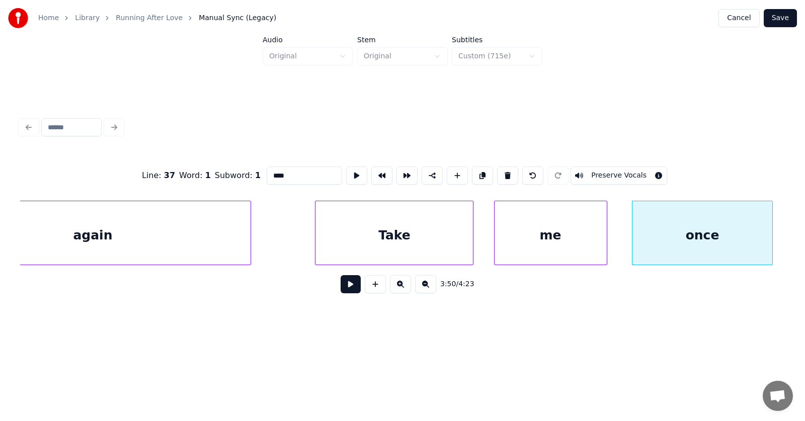
click at [428, 236] on div "Take" at bounding box center [393, 235] width 157 height 68
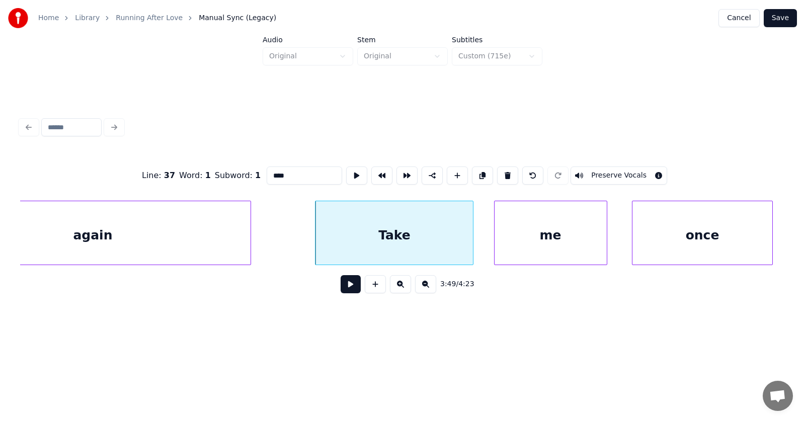
drag, startPoint x: 284, startPoint y: 175, endPoint x: 241, endPoint y: 167, distance: 43.9
click at [241, 169] on div "Line : 37 Word : 1 Subword : 1 **** Preserve Vocals" at bounding box center [402, 175] width 765 height 50
click at [555, 230] on div "me" at bounding box center [550, 235] width 112 height 68
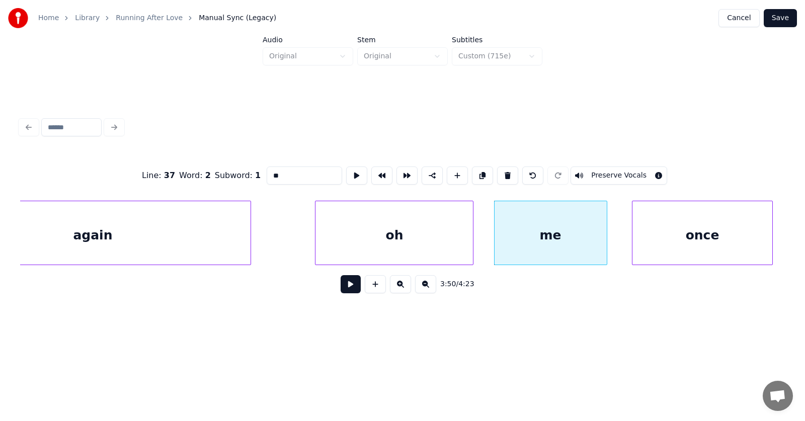
drag, startPoint x: 263, startPoint y: 172, endPoint x: 243, endPoint y: 175, distance: 19.3
click at [243, 175] on div "Line : 37 Word : 2 Subword : 1 ** Preserve Vocals" at bounding box center [402, 175] width 765 height 50
click at [686, 239] on div "once" at bounding box center [702, 235] width 140 height 68
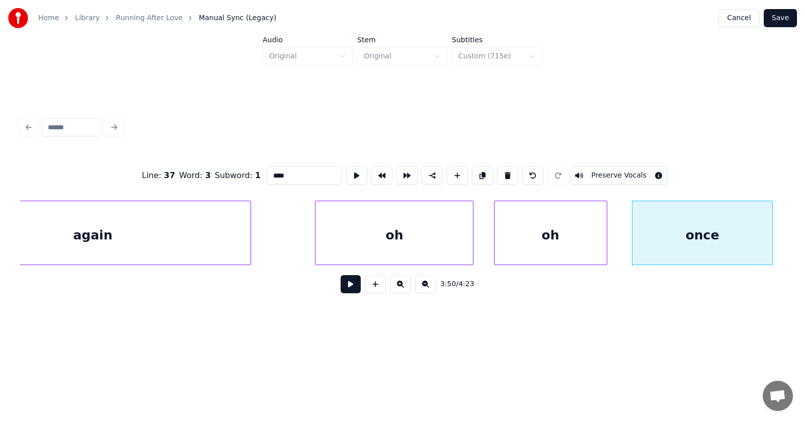
drag, startPoint x: 281, startPoint y: 172, endPoint x: 239, endPoint y: 178, distance: 41.7
click at [239, 178] on div "Line : 37 Word : 3 Subword : 1 **** Preserve Vocals" at bounding box center [402, 175] width 765 height 50
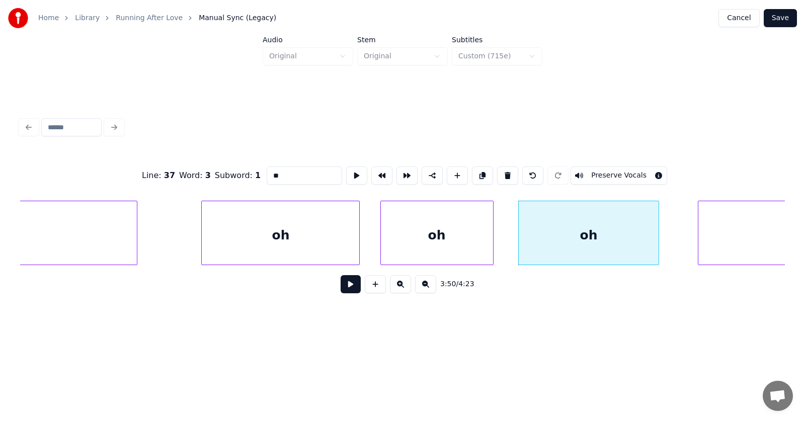
click at [268, 234] on div "oh" at bounding box center [280, 235] width 157 height 68
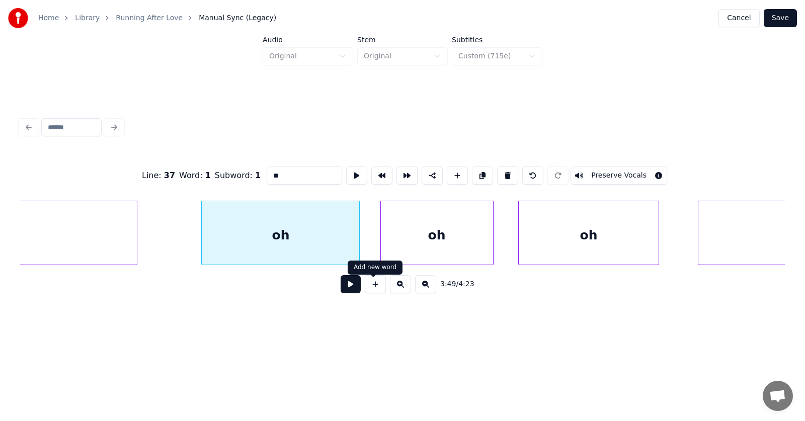
type input "**"
click at [344, 288] on button at bounding box center [351, 284] width 20 height 18
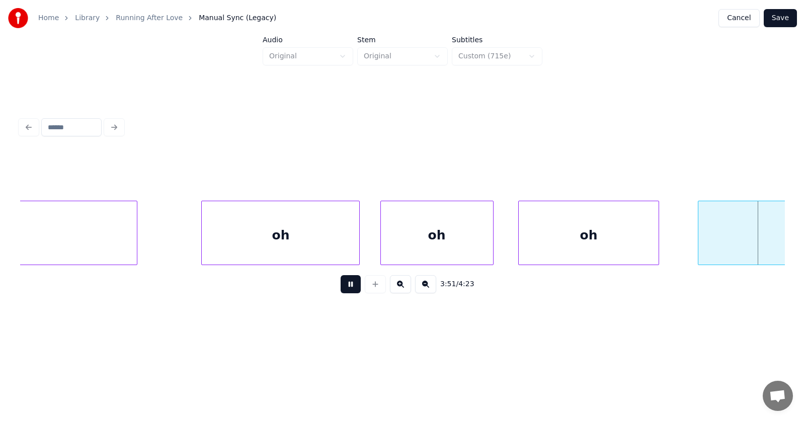
scroll to position [0, 87289]
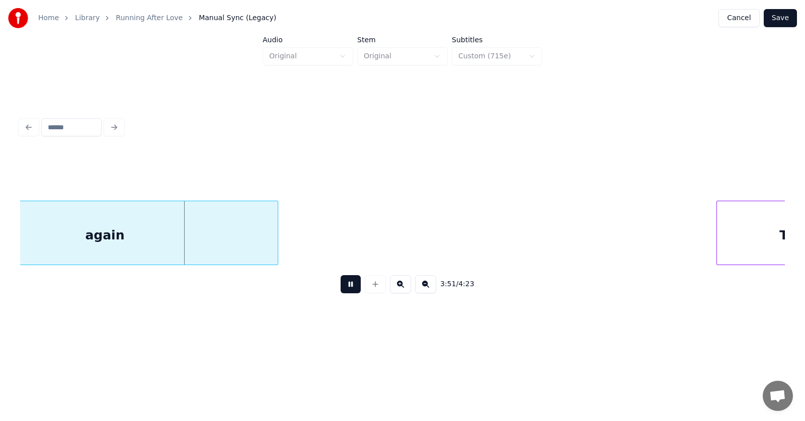
click at [344, 287] on button at bounding box center [351, 284] width 20 height 18
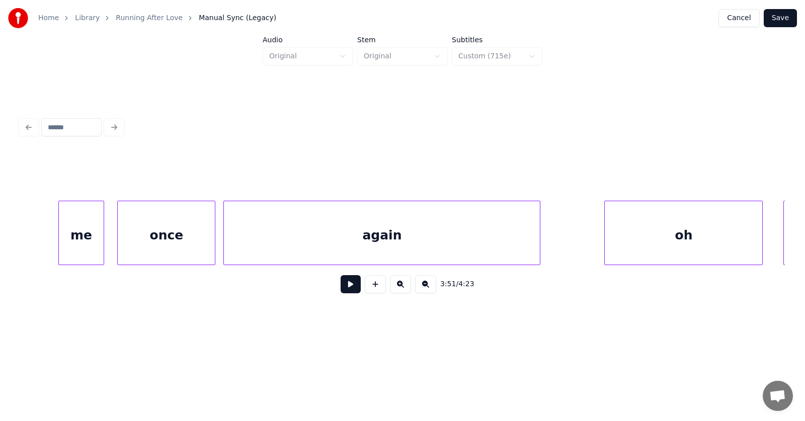
scroll to position [0, 86187]
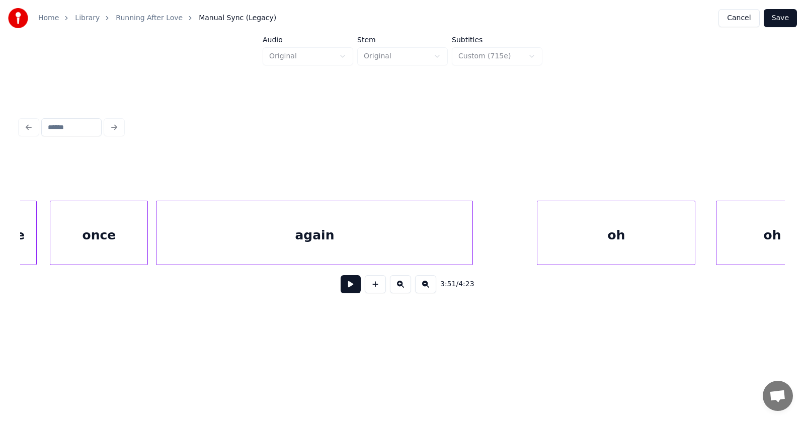
click at [359, 235] on div "again" at bounding box center [314, 235] width 316 height 68
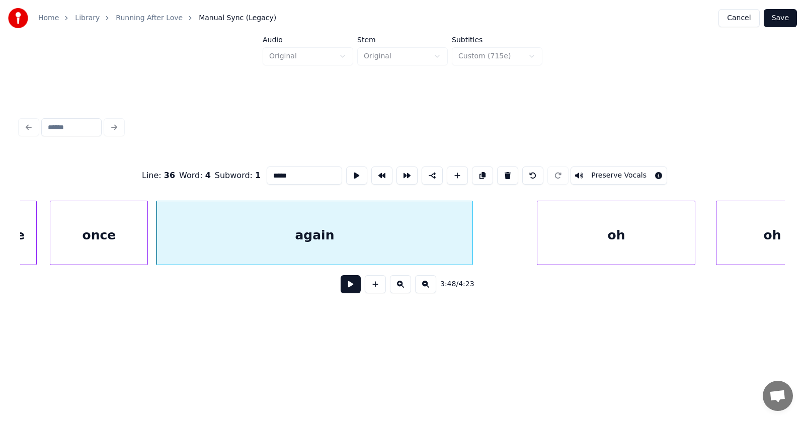
click at [341, 284] on button at bounding box center [351, 284] width 20 height 18
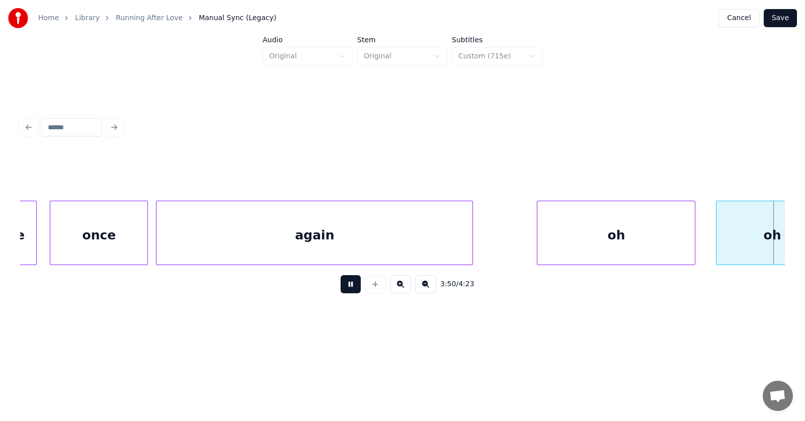
scroll to position [0, 86958]
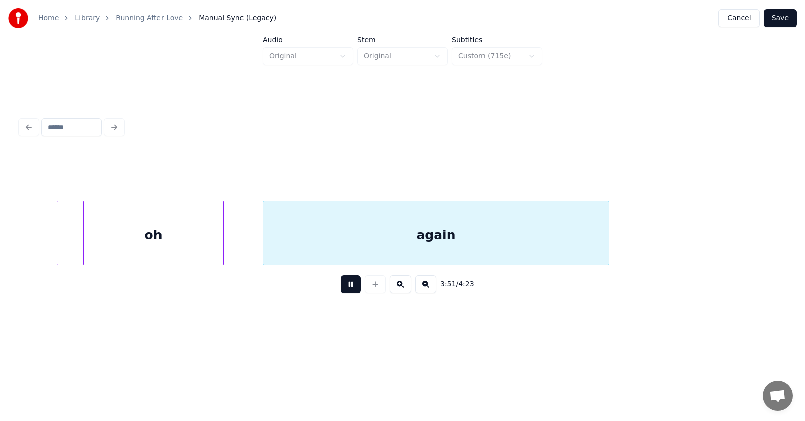
click at [341, 284] on button at bounding box center [351, 284] width 20 height 18
click at [448, 232] on div "again" at bounding box center [436, 235] width 346 height 68
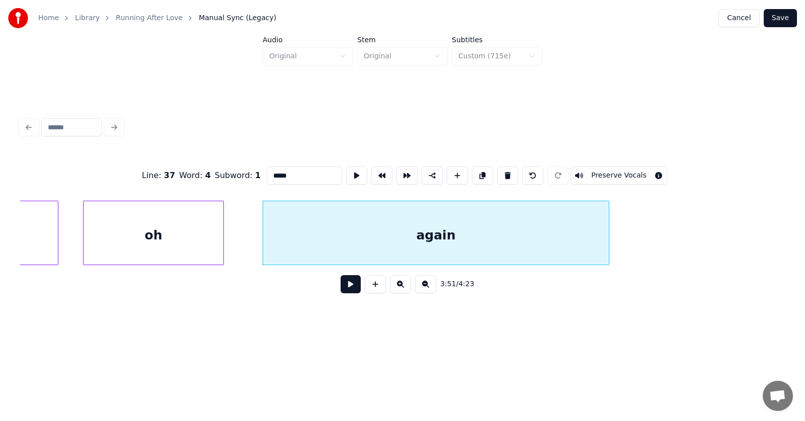
click at [268, 181] on div "Line : 37 Word : 4 Subword : 1 ***** Preserve Vocals" at bounding box center [402, 175] width 765 height 50
drag, startPoint x: 270, startPoint y: 174, endPoint x: 247, endPoint y: 173, distance: 23.1
click at [267, 173] on input "*****" at bounding box center [304, 175] width 75 height 18
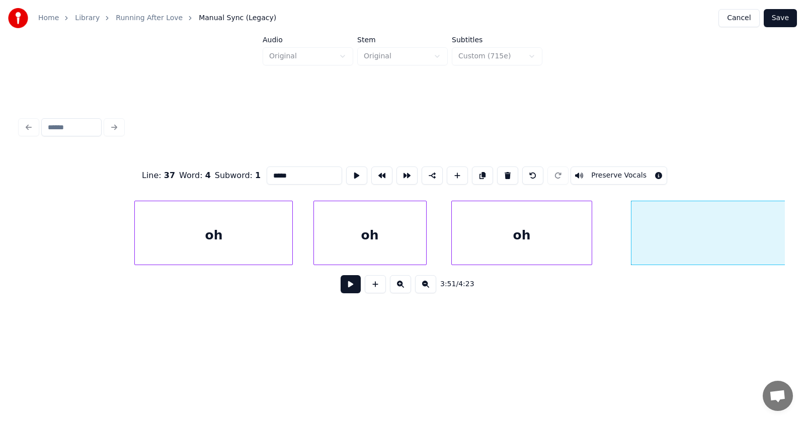
scroll to position [0, 86724]
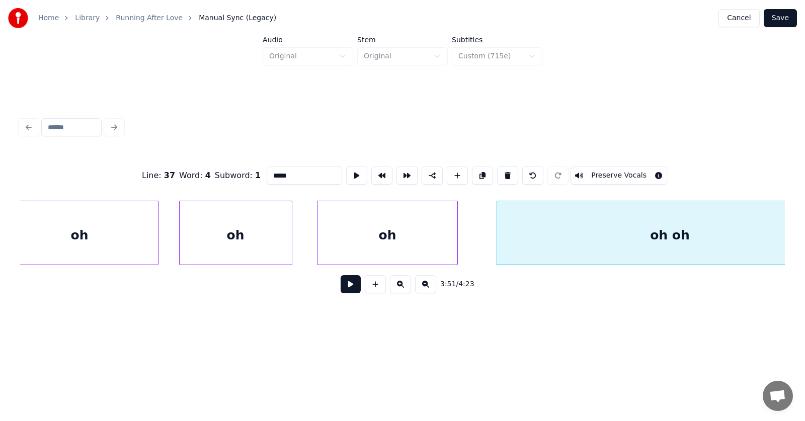
click at [124, 236] on div "oh" at bounding box center [79, 235] width 157 height 68
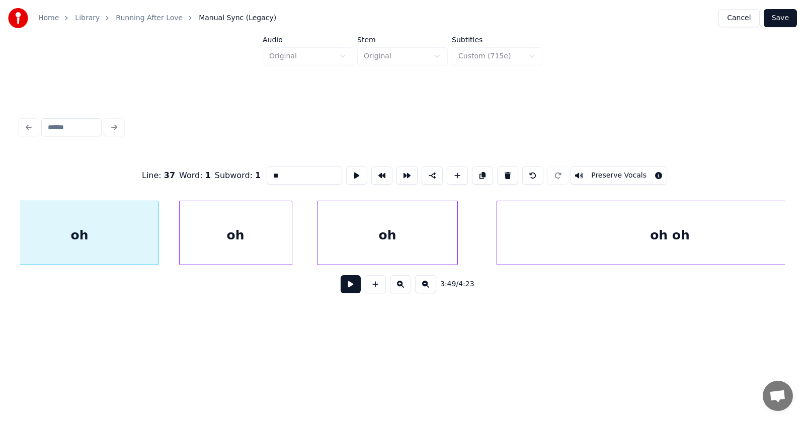
scroll to position [0, 86704]
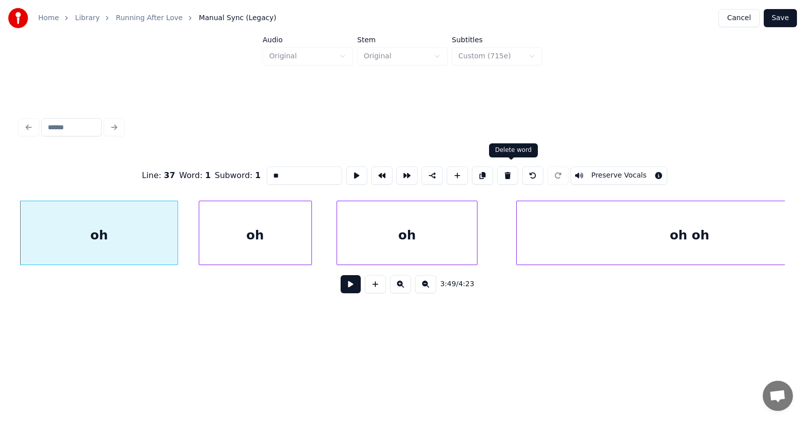
click at [513, 171] on button at bounding box center [507, 175] width 21 height 18
type input "*****"
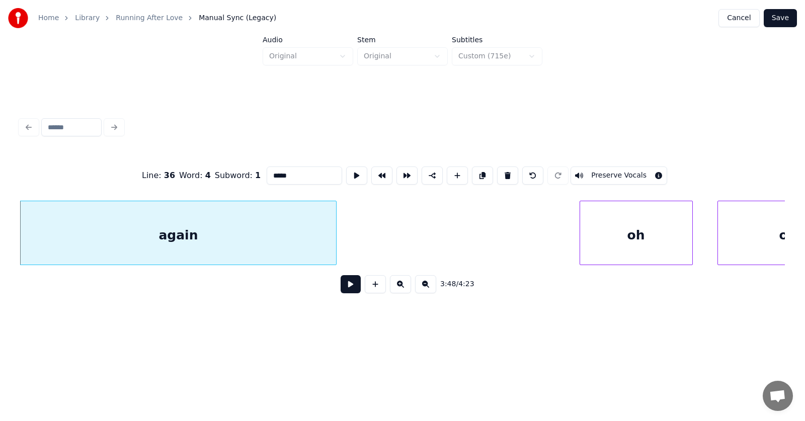
click at [296, 246] on div "again" at bounding box center [178, 235] width 316 height 68
click at [341, 288] on button at bounding box center [351, 284] width 20 height 18
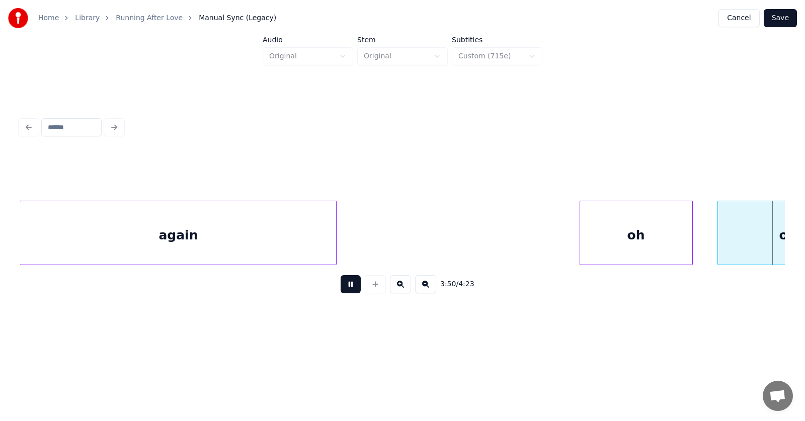
scroll to position [0, 87089]
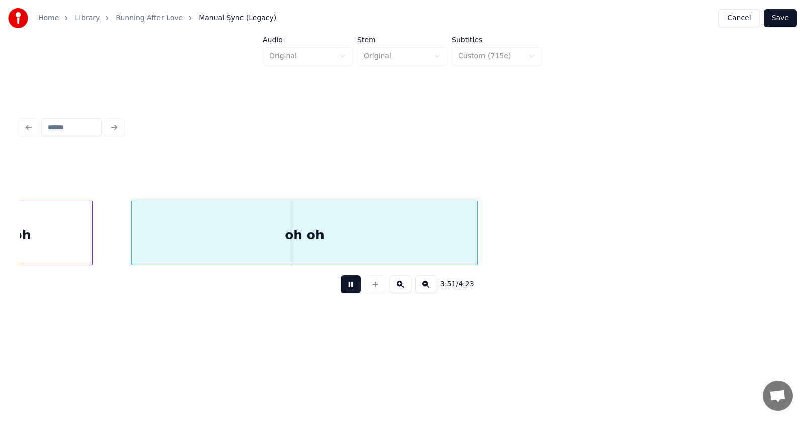
click at [341, 288] on button at bounding box center [351, 284] width 20 height 18
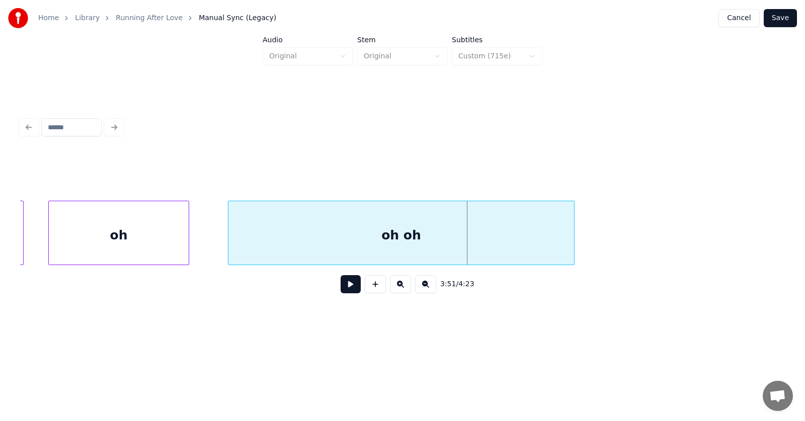
scroll to position [0, 86724]
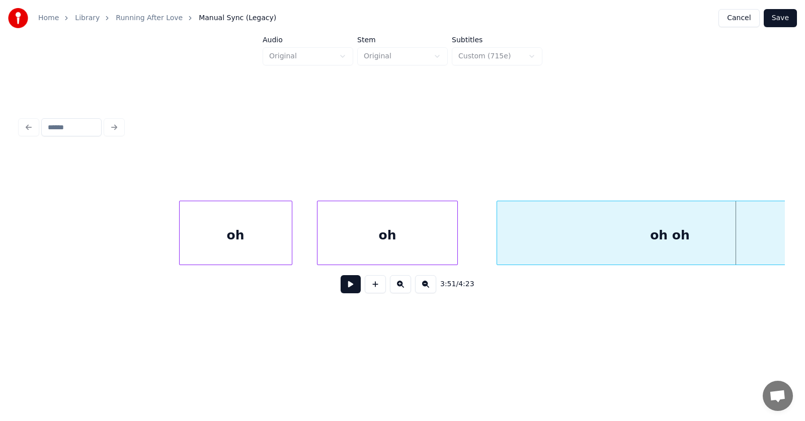
click at [256, 234] on div "oh" at bounding box center [236, 235] width 112 height 68
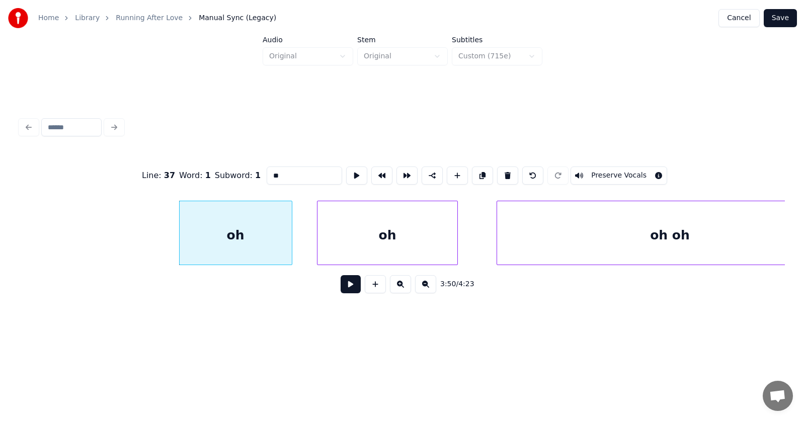
drag, startPoint x: 263, startPoint y: 171, endPoint x: 246, endPoint y: 171, distance: 16.6
click at [267, 171] on input "**" at bounding box center [304, 175] width 75 height 18
type input "****"
click at [341, 289] on button at bounding box center [351, 284] width 20 height 18
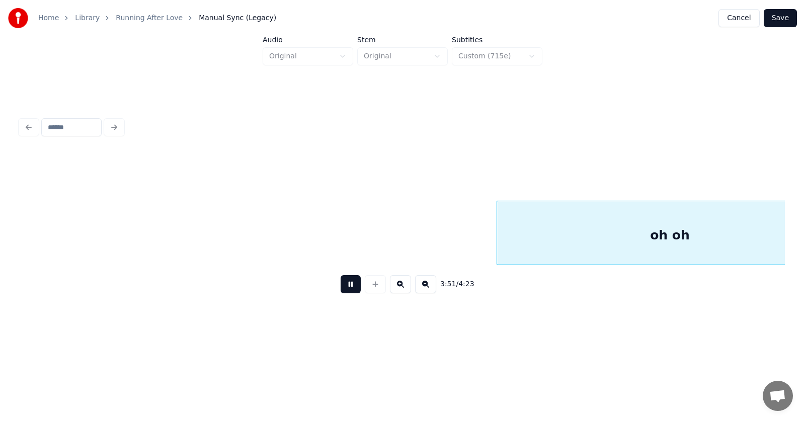
scroll to position [0, 87495]
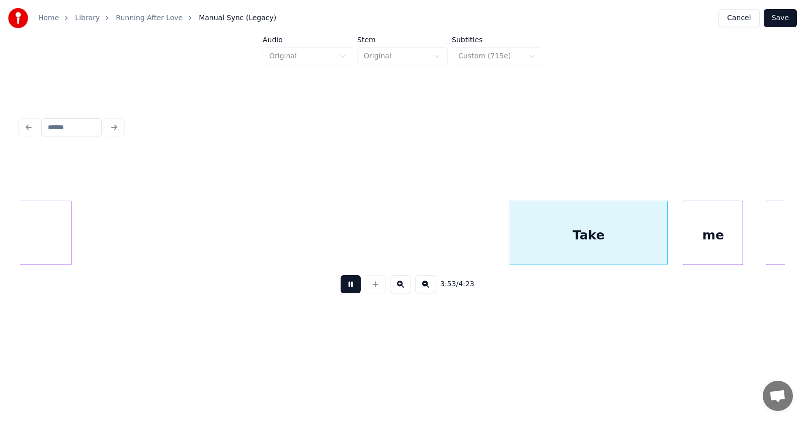
click at [341, 289] on button at bounding box center [351, 284] width 20 height 18
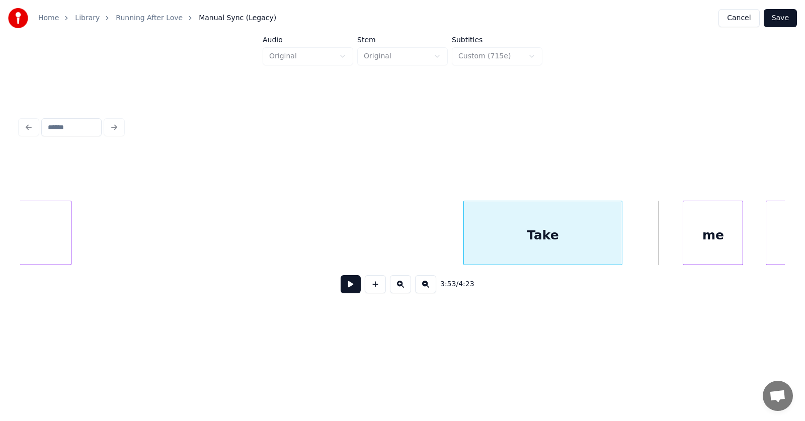
click at [549, 252] on div "Take" at bounding box center [542, 235] width 157 height 68
click at [689, 248] on div "me" at bounding box center [676, 235] width 59 height 68
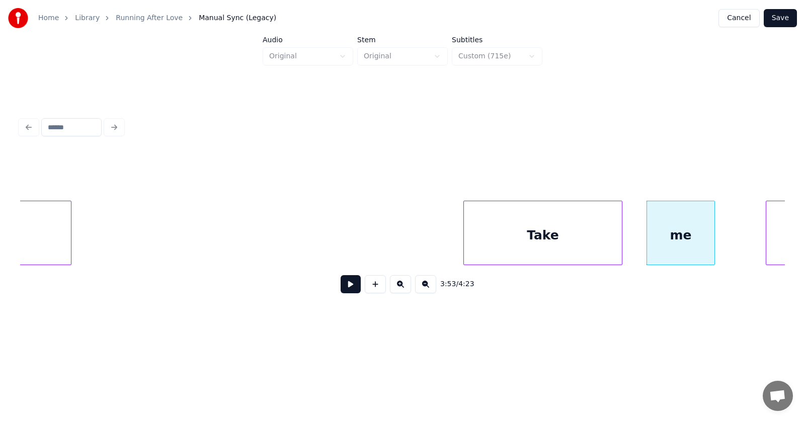
click at [712, 241] on div at bounding box center [712, 232] width 3 height 63
click at [513, 235] on div "Take" at bounding box center [542, 235] width 157 height 68
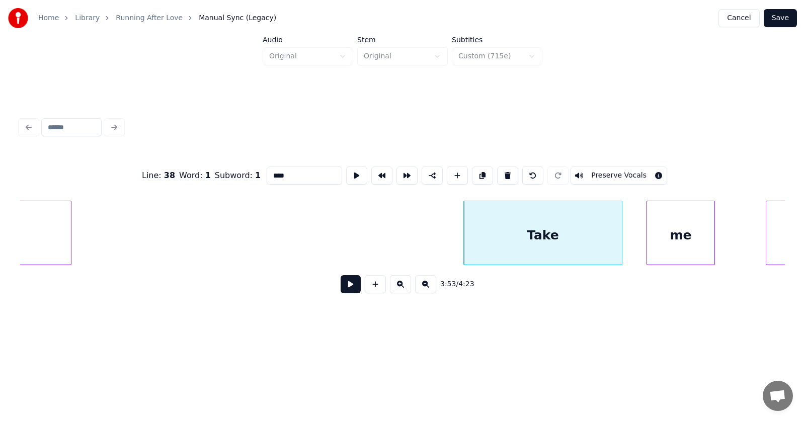
click at [341, 291] on button at bounding box center [351, 284] width 20 height 18
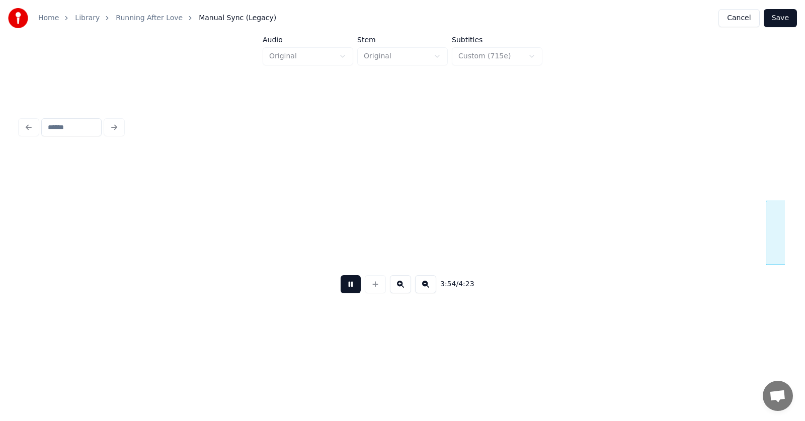
scroll to position [0, 88264]
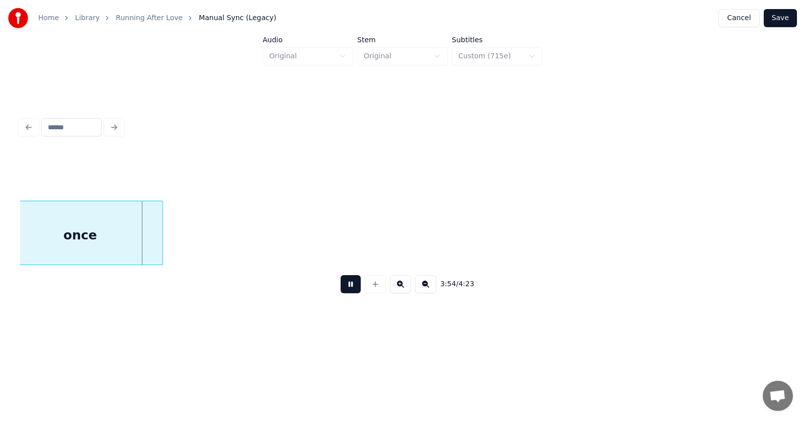
click at [341, 291] on button at bounding box center [351, 284] width 20 height 18
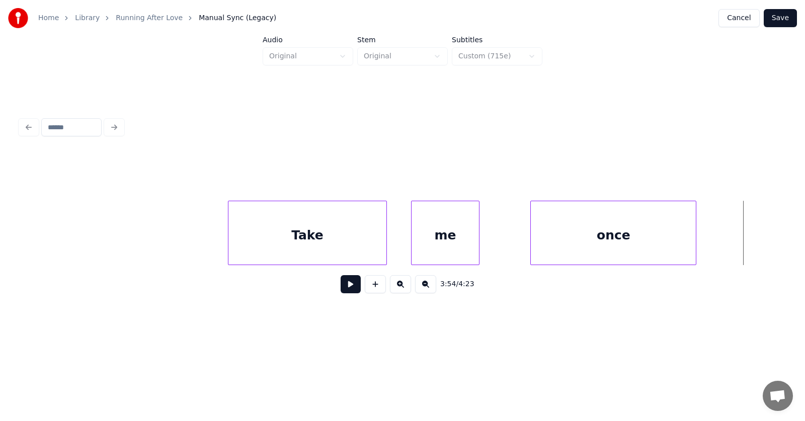
scroll to position [0, 87798]
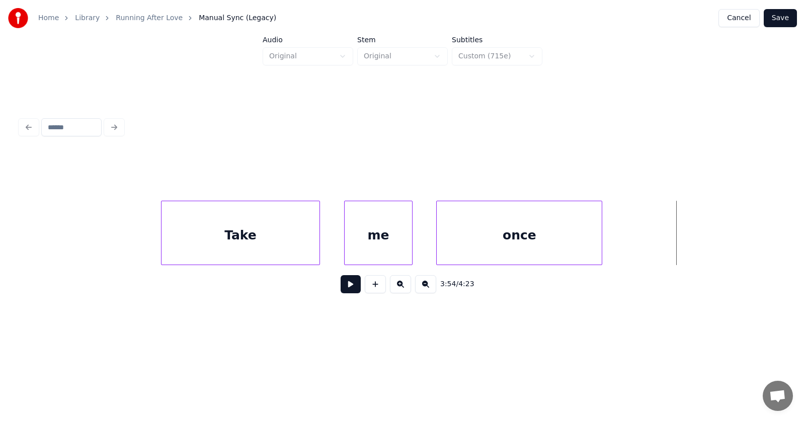
click at [541, 236] on div "once" at bounding box center [519, 235] width 165 height 68
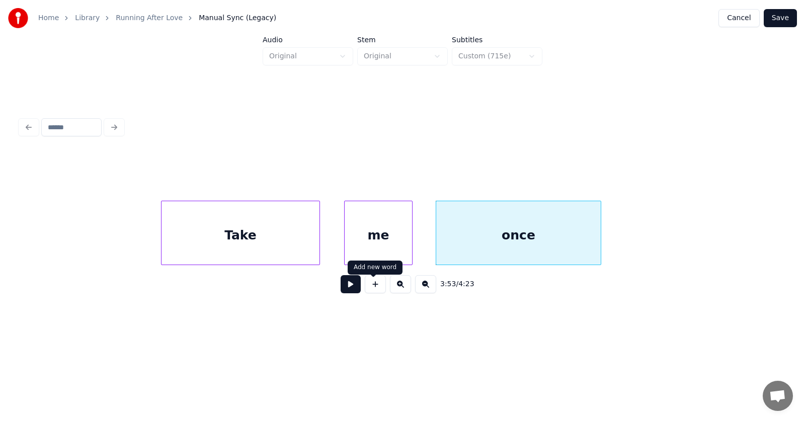
click at [347, 289] on button at bounding box center [351, 284] width 20 height 18
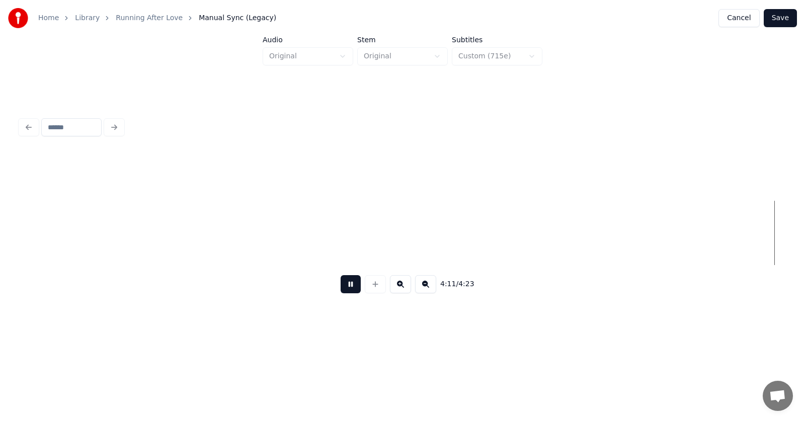
scroll to position [0, 94714]
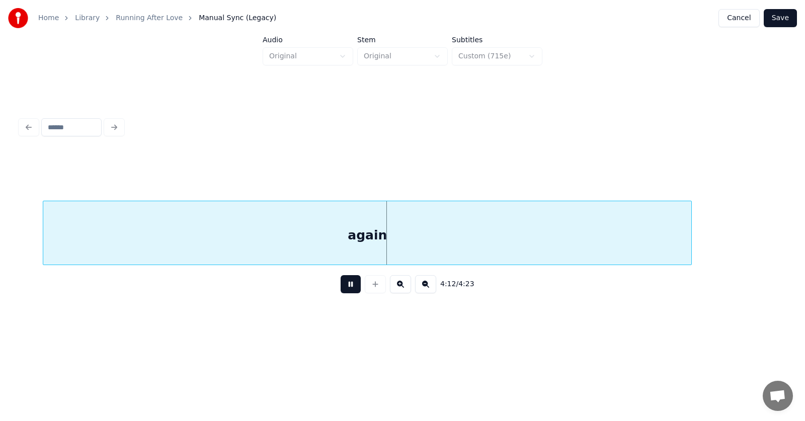
click at [341, 289] on button at bounding box center [351, 284] width 20 height 18
click at [381, 229] on div "again" at bounding box center [367, 235] width 648 height 68
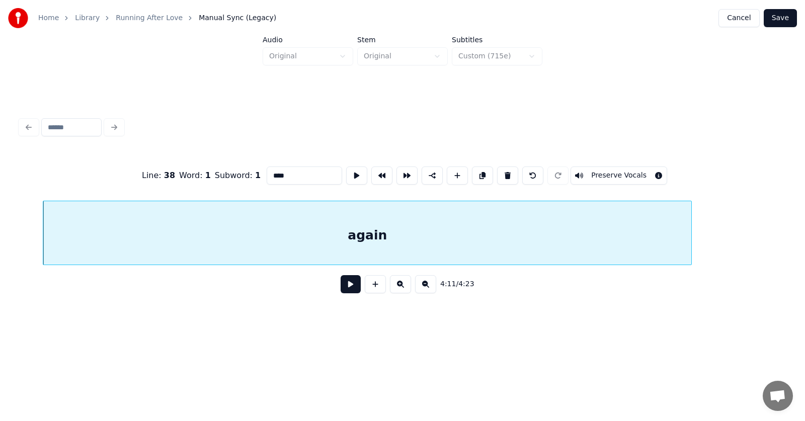
type input "*****"
drag, startPoint x: 513, startPoint y: 170, endPoint x: 357, endPoint y: 296, distance: 200.7
click at [357, 299] on div "Line : 38 Word : 4 Subword : 1 ***** Preserve Vocals 4:11 / 4:23" at bounding box center [402, 226] width 765 height 153
click at [347, 291] on button at bounding box center [351, 284] width 20 height 18
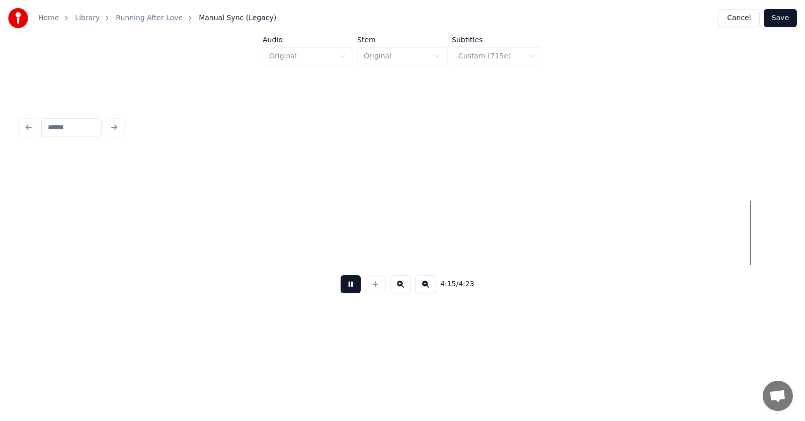
scroll to position [0, 96248]
click at [347, 291] on button at bounding box center [351, 284] width 20 height 18
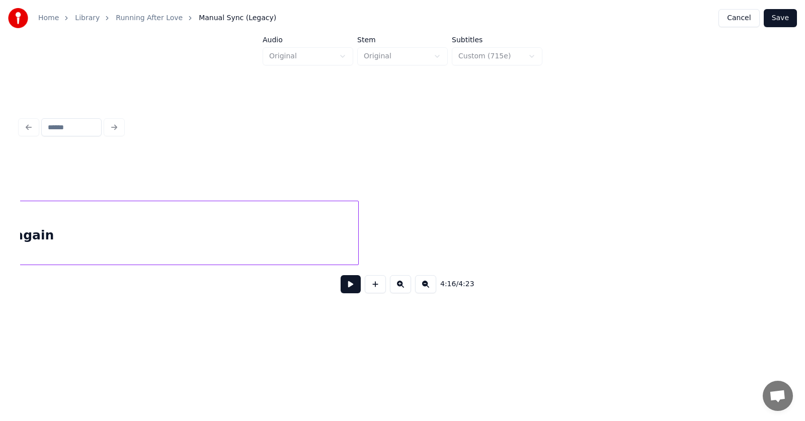
scroll to position [0, 94510]
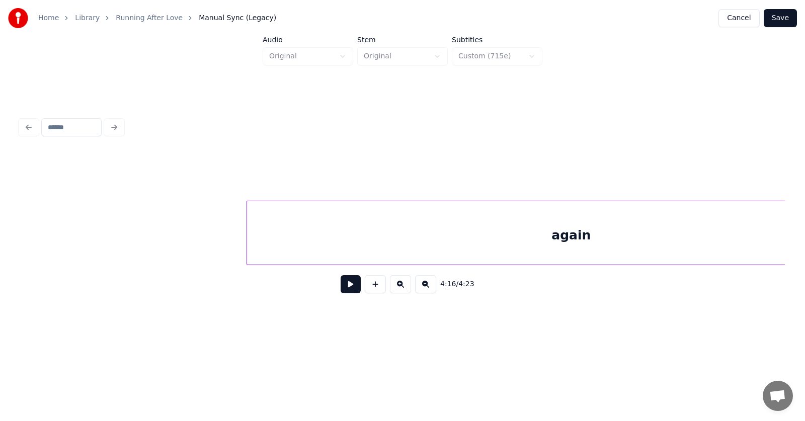
click at [594, 234] on div "again" at bounding box center [571, 235] width 648 height 68
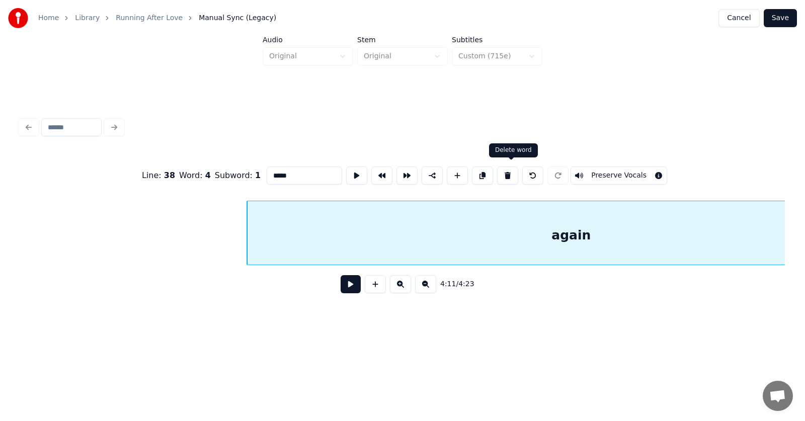
click at [511, 171] on button at bounding box center [507, 175] width 21 height 18
type input "*******"
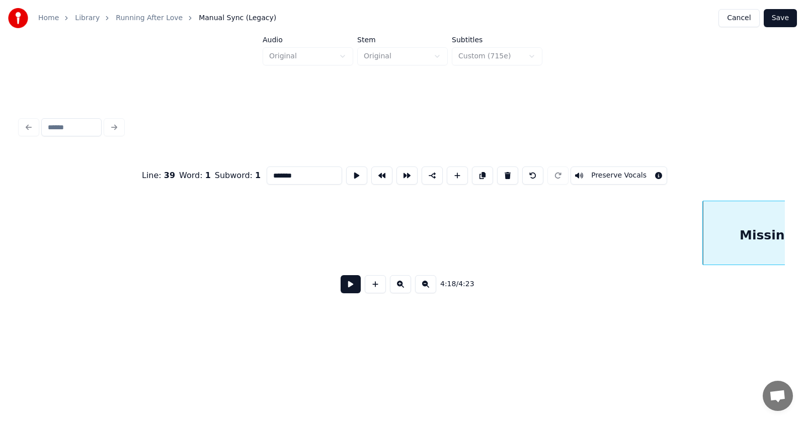
scroll to position [0, 96927]
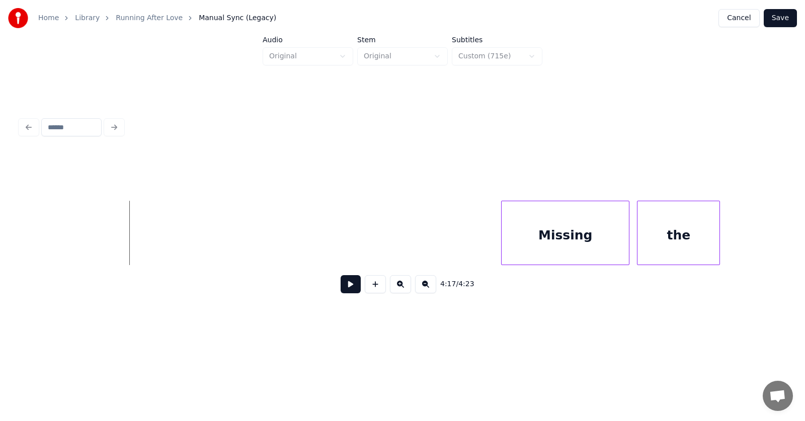
click at [590, 241] on div "Missing" at bounding box center [564, 235] width 127 height 68
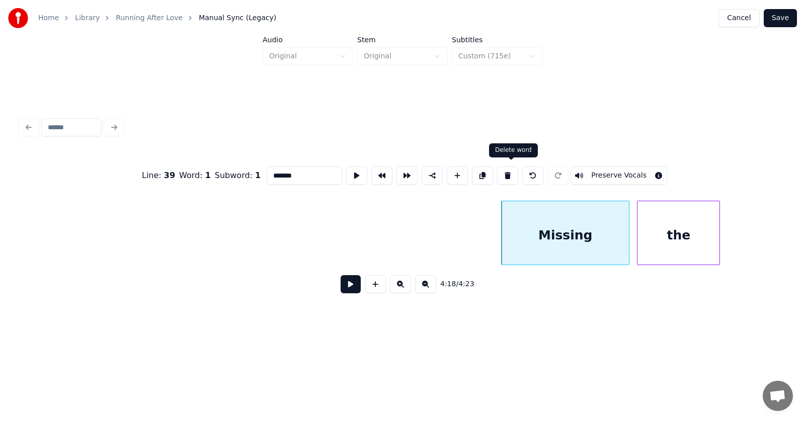
click at [513, 173] on button at bounding box center [507, 175] width 21 height 18
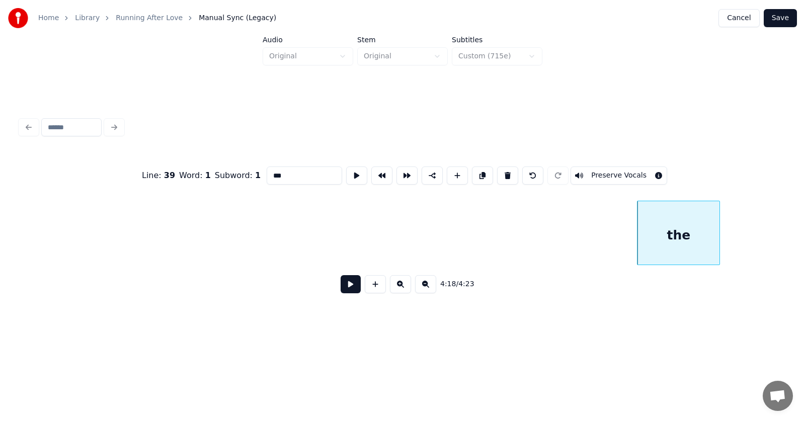
click at [513, 173] on button at bounding box center [507, 175] width 21 height 18
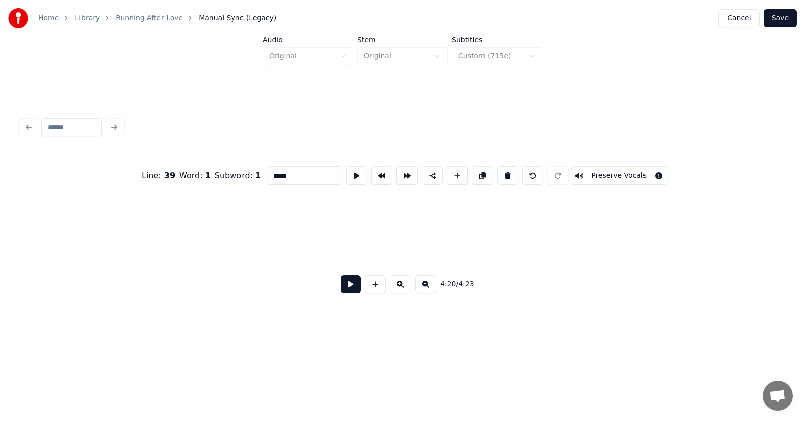
scroll to position [0, 98132]
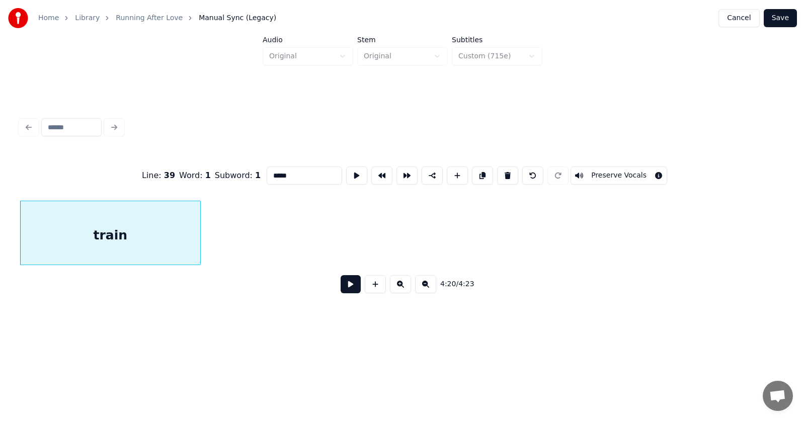
click at [513, 173] on button at bounding box center [507, 175] width 21 height 18
type input "****"
click at [146, 231] on div "once" at bounding box center [103, 235] width 165 height 68
click at [341, 286] on button at bounding box center [351, 284] width 20 height 18
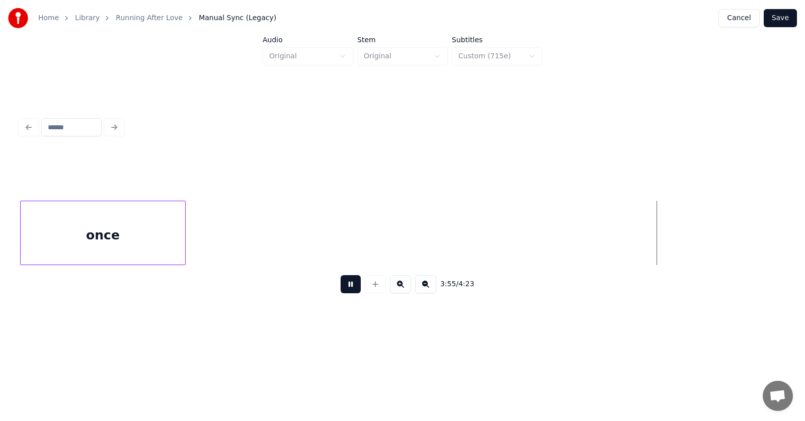
click at [341, 286] on button at bounding box center [351, 284] width 20 height 18
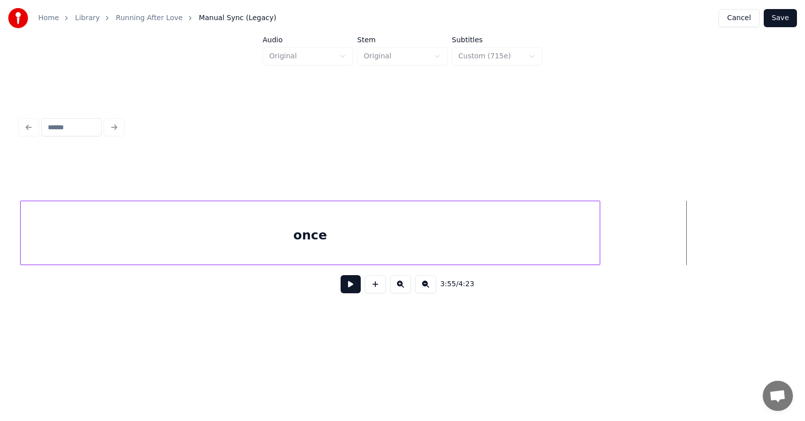
click at [599, 245] on div at bounding box center [598, 232] width 3 height 63
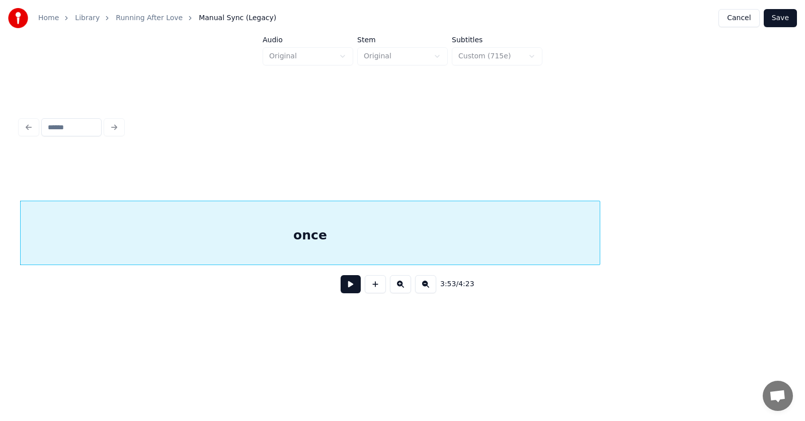
click at [437, 233] on div "once" at bounding box center [310, 235] width 579 height 68
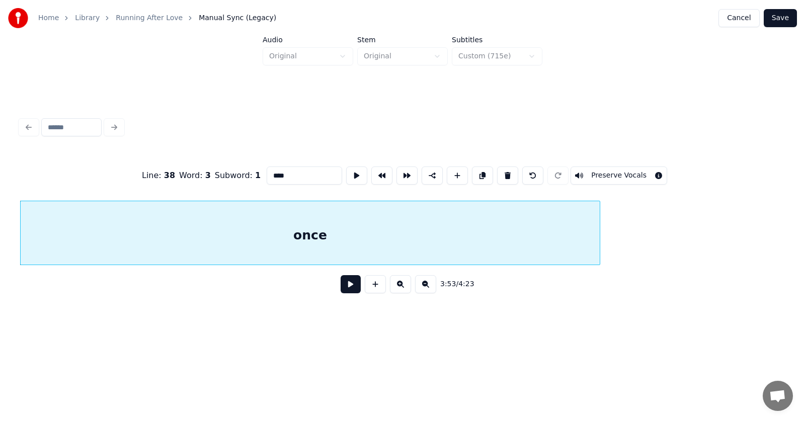
click at [269, 174] on input "****" at bounding box center [304, 175] width 75 height 18
type input "**********"
click at [341, 283] on button at bounding box center [351, 284] width 20 height 18
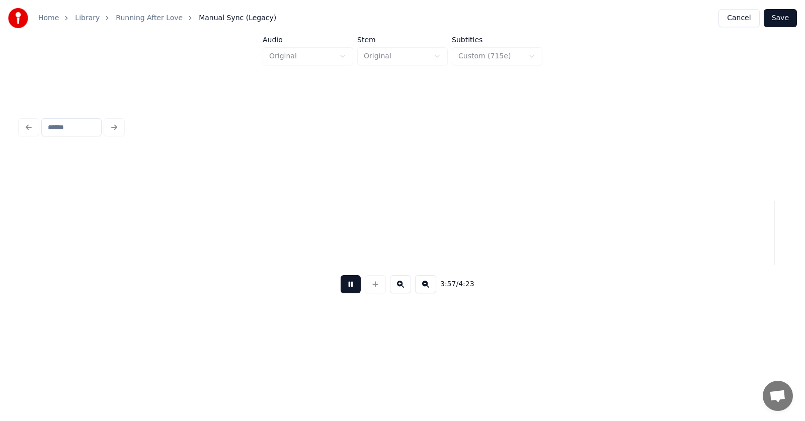
scroll to position [0, 89754]
click at [341, 284] on button at bounding box center [351, 284] width 20 height 18
click at [777, 19] on button "Save" at bounding box center [780, 18] width 33 height 18
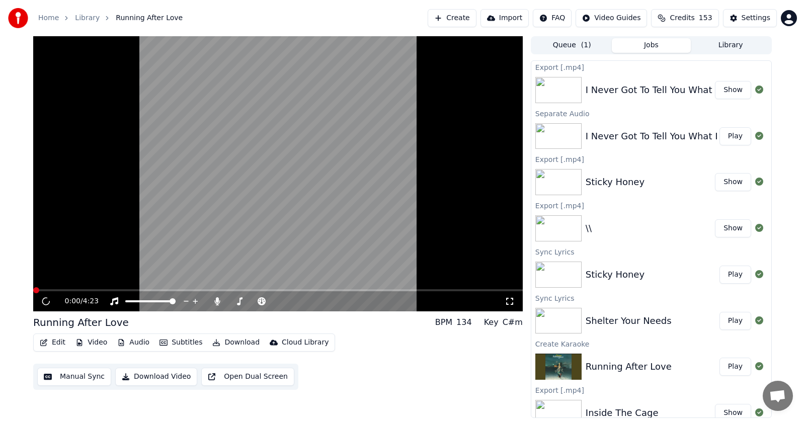
click at [127, 345] on button "Audio" at bounding box center [133, 342] width 40 height 14
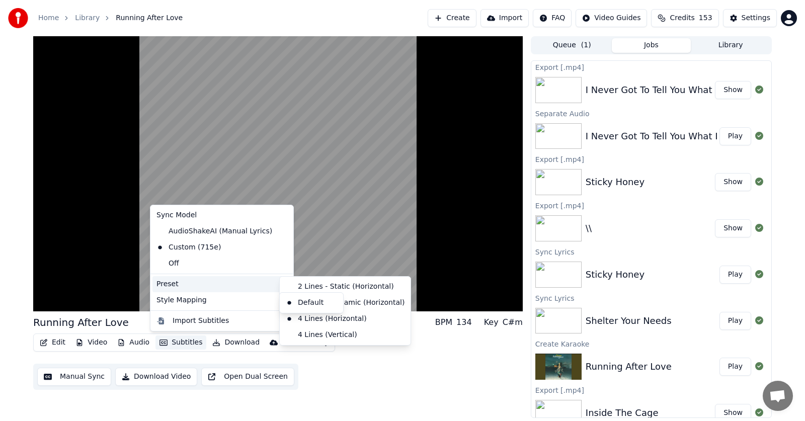
click at [172, 281] on div "Preset" at bounding box center [221, 284] width 139 height 16
click at [310, 319] on div "4 Lines (Horizontal)" at bounding box center [345, 319] width 127 height 16
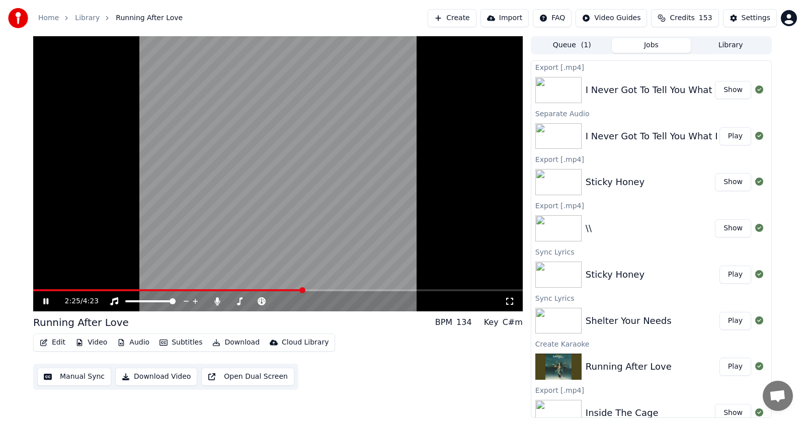
click at [48, 302] on icon at bounding box center [45, 301] width 5 height 6
click at [48, 302] on icon at bounding box center [46, 301] width 6 height 7
click at [48, 302] on icon at bounding box center [45, 301] width 5 height 6
click at [288, 289] on span at bounding box center [289, 290] width 6 height 6
click at [47, 297] on div "2:17 / 4:23" at bounding box center [277, 301] width 481 height 10
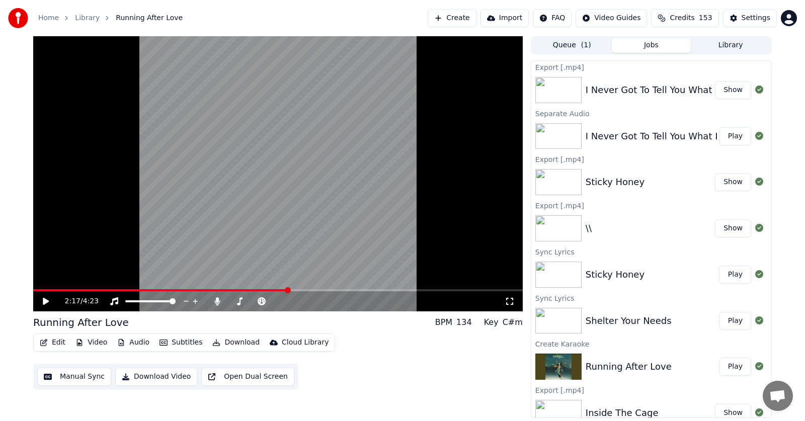
click at [46, 299] on icon at bounding box center [53, 301] width 24 height 8
click at [46, 301] on icon at bounding box center [53, 301] width 24 height 8
click at [46, 301] on icon at bounding box center [46, 301] width 6 height 7
click at [228, 298] on span at bounding box center [231, 301] width 6 height 6
click at [44, 302] on icon at bounding box center [45, 301] width 5 height 6
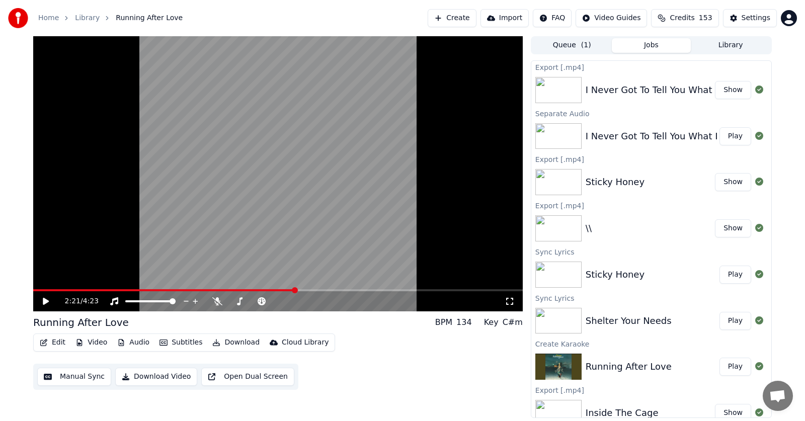
click at [292, 291] on span at bounding box center [295, 290] width 6 height 6
click at [48, 299] on icon at bounding box center [53, 301] width 24 height 8
click at [45, 301] on icon at bounding box center [45, 301] width 5 height 6
click at [228, 345] on button "Download" at bounding box center [235, 342] width 55 height 14
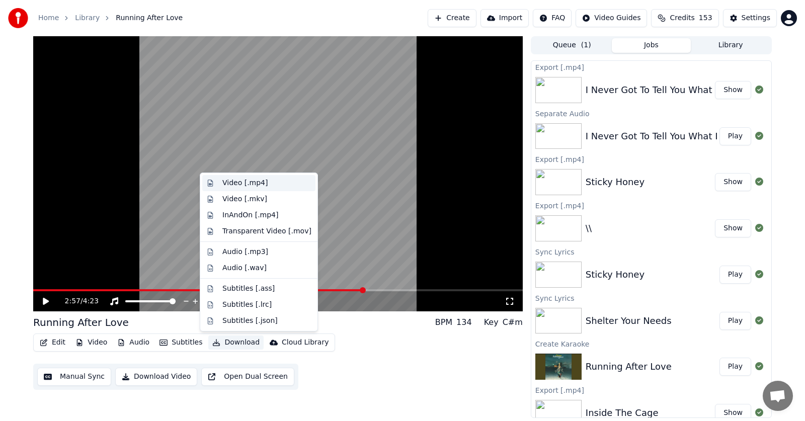
click at [232, 183] on div "Video [.mp4]" at bounding box center [244, 183] width 45 height 10
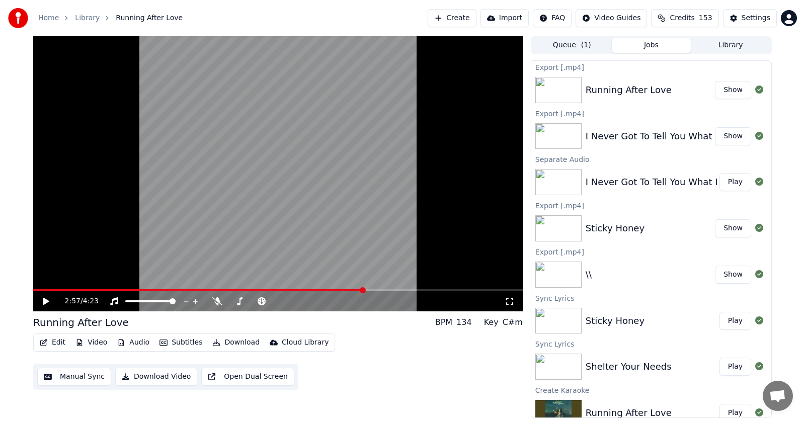
click at [433, 19] on button "Create" at bounding box center [452, 18] width 49 height 18
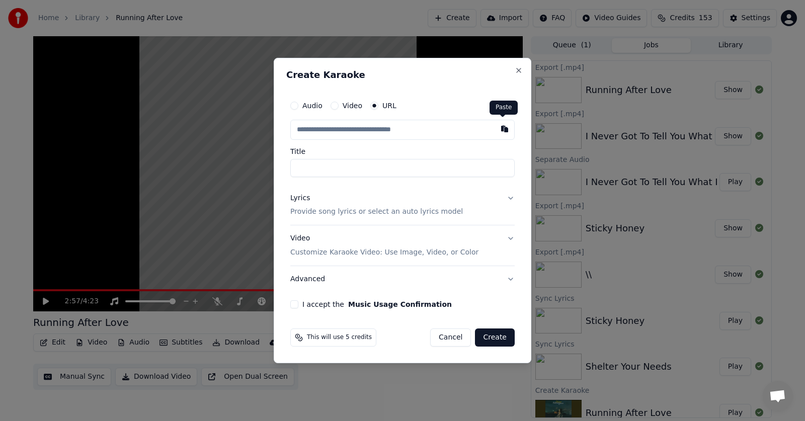
click at [501, 129] on button "button" at bounding box center [504, 129] width 20 height 18
type input "**********"
click at [510, 197] on button "Lyrics Provide song lyrics or select an auto lyrics model" at bounding box center [402, 205] width 224 height 40
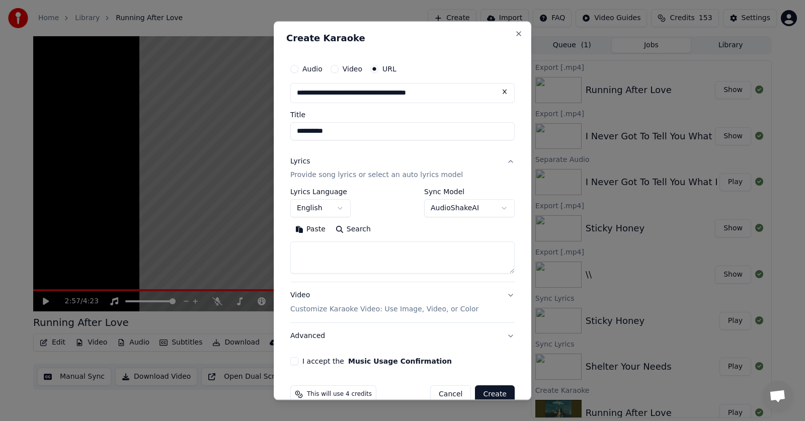
click at [296, 360] on button "I accept the Music Usage Confirmation" at bounding box center [294, 362] width 8 height 8
click at [313, 229] on button "Paste" at bounding box center [310, 230] width 40 height 16
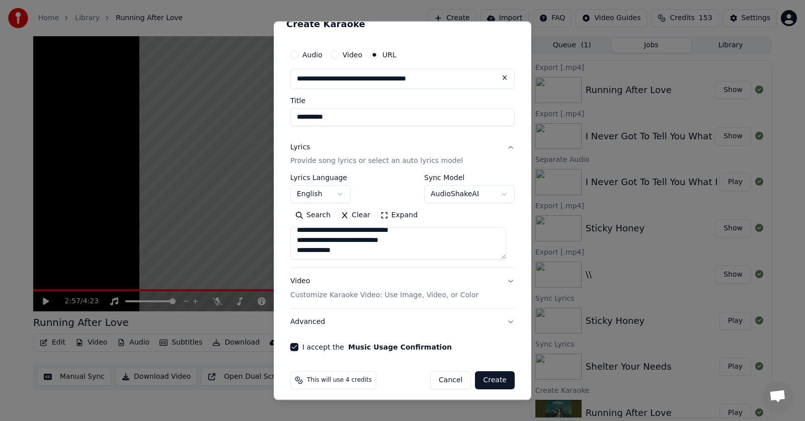
scroll to position [20, 0]
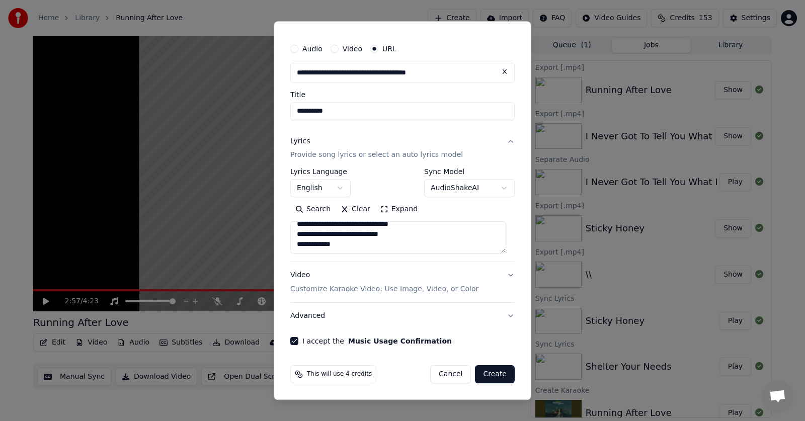
click at [305, 314] on button "Advanced" at bounding box center [402, 316] width 224 height 26
type textarea "**********"
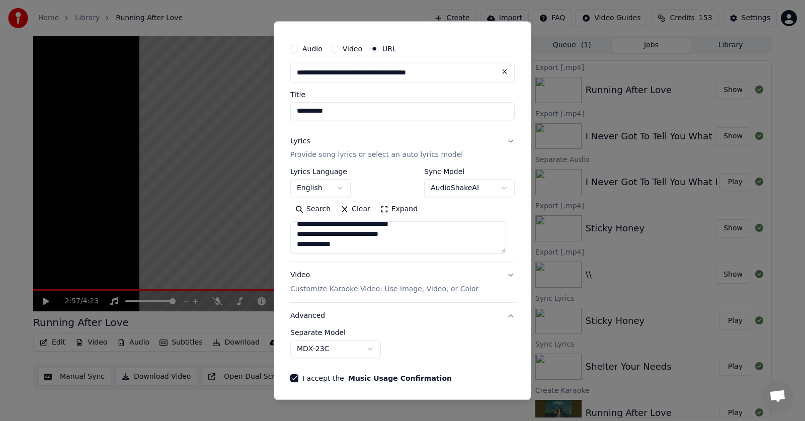
scroll to position [0, 0]
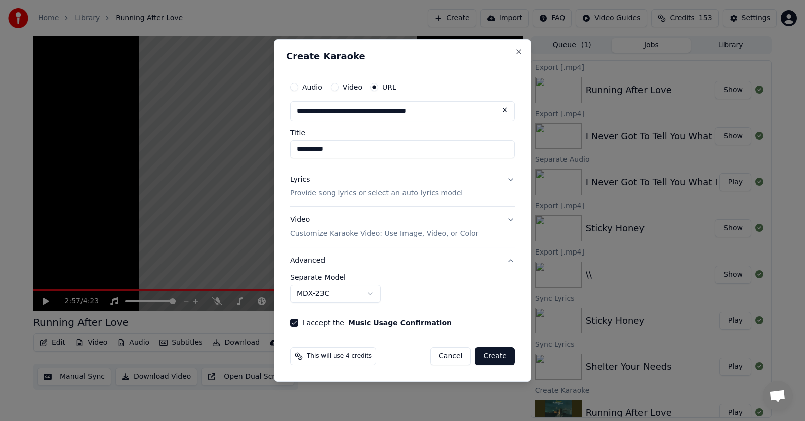
click at [369, 291] on button "MDX-23C" at bounding box center [335, 294] width 91 height 18
click at [495, 356] on button "Create" at bounding box center [495, 356] width 40 height 18
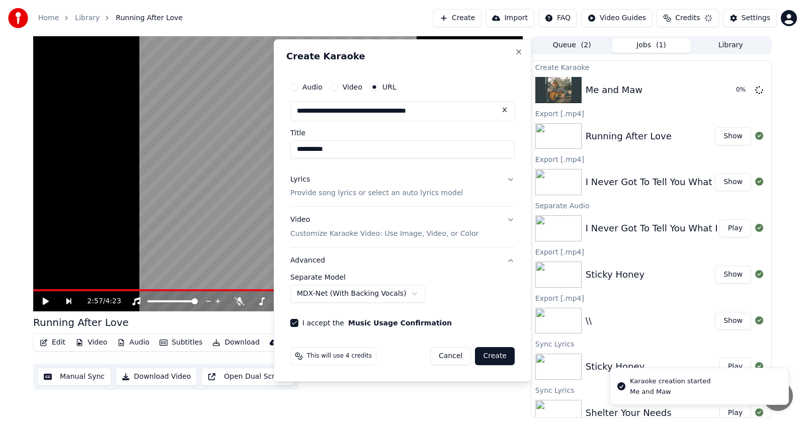
select select "******"
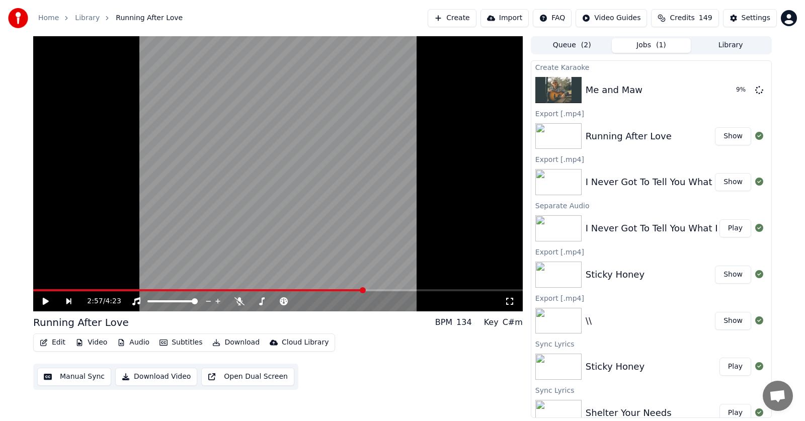
click at [434, 17] on button "Create" at bounding box center [452, 18] width 49 height 18
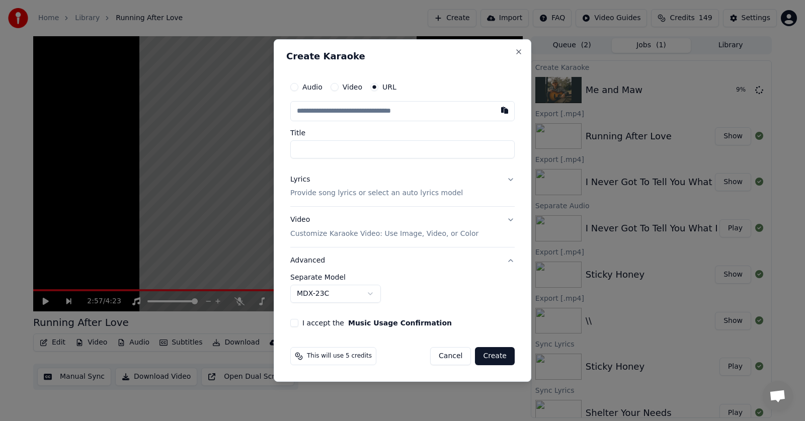
click at [511, 178] on button "Lyrics Provide song lyrics or select an auto lyrics model" at bounding box center [402, 186] width 224 height 40
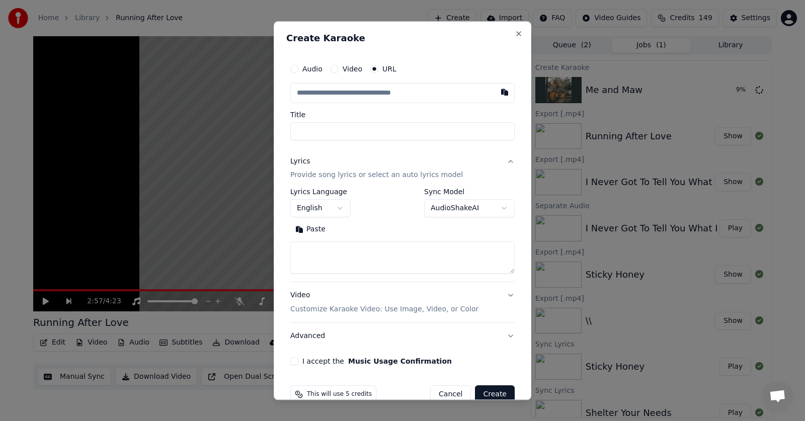
click at [312, 229] on button "Paste" at bounding box center [310, 230] width 40 height 16
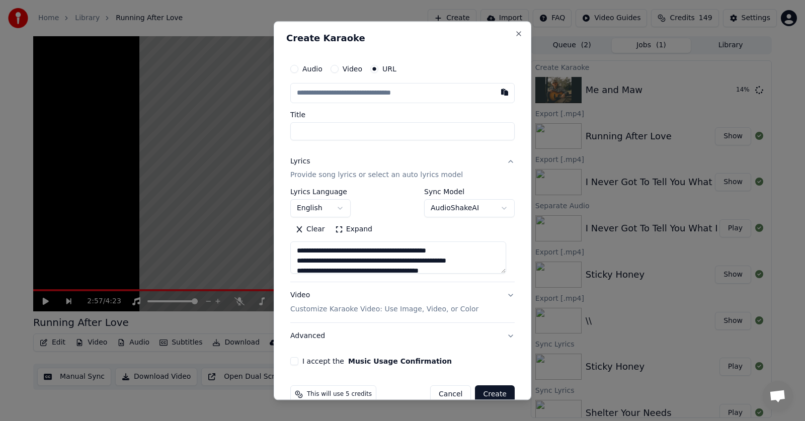
click at [476, 343] on button "Advanced" at bounding box center [402, 336] width 224 height 26
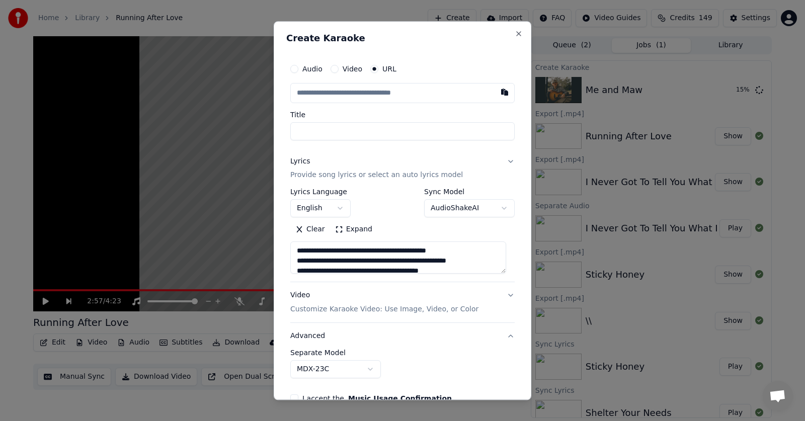
type textarea "**********"
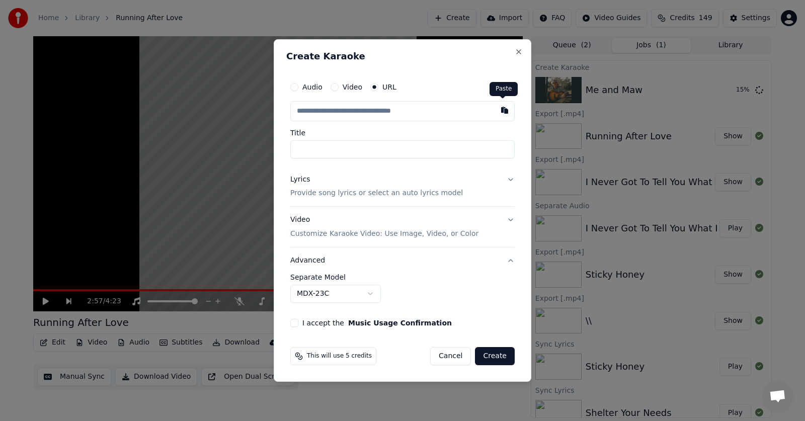
click at [503, 111] on button "button" at bounding box center [504, 110] width 20 height 18
type input "**********"
click at [510, 178] on button "Lyrics Provide song lyrics or select an auto lyrics model" at bounding box center [402, 186] width 224 height 40
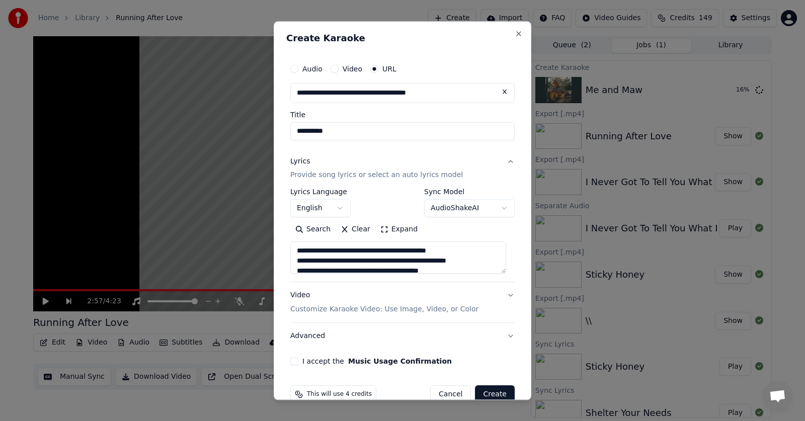
click at [297, 336] on button "Advanced" at bounding box center [402, 336] width 224 height 26
type textarea "**********"
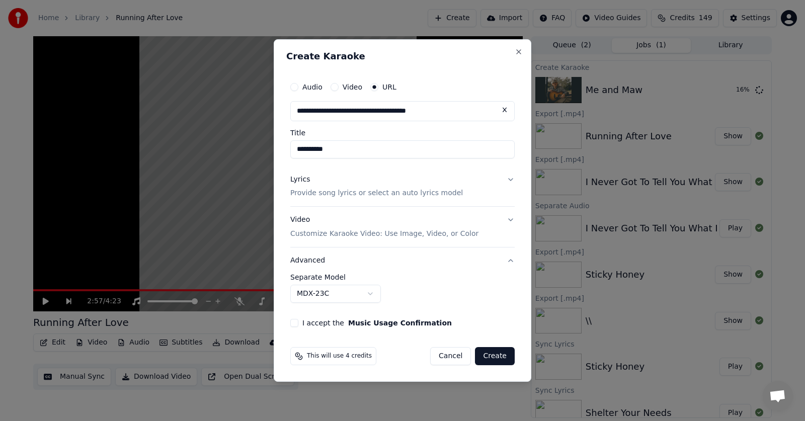
click at [369, 292] on body "**********" at bounding box center [402, 210] width 805 height 421
click at [294, 324] on button "I accept the Music Usage Confirmation" at bounding box center [294, 323] width 8 height 8
click at [495, 354] on button "Create" at bounding box center [495, 356] width 40 height 18
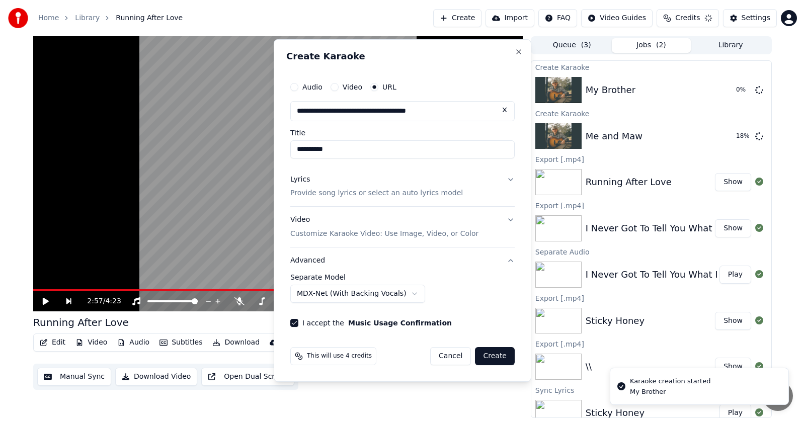
select select "******"
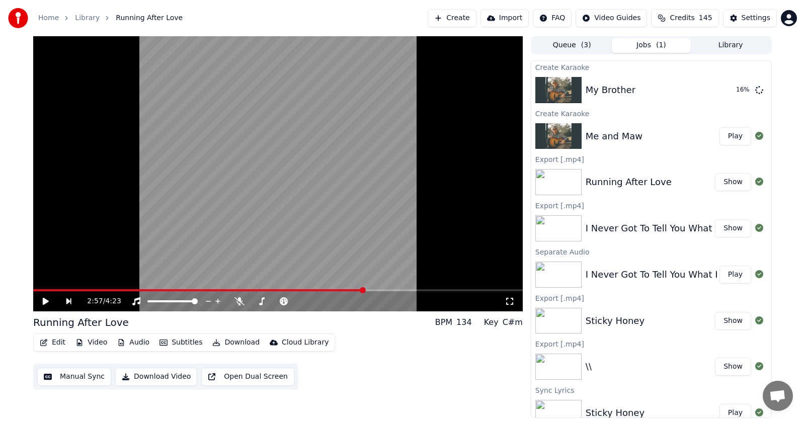
click at [435, 17] on button "Create" at bounding box center [452, 18] width 49 height 18
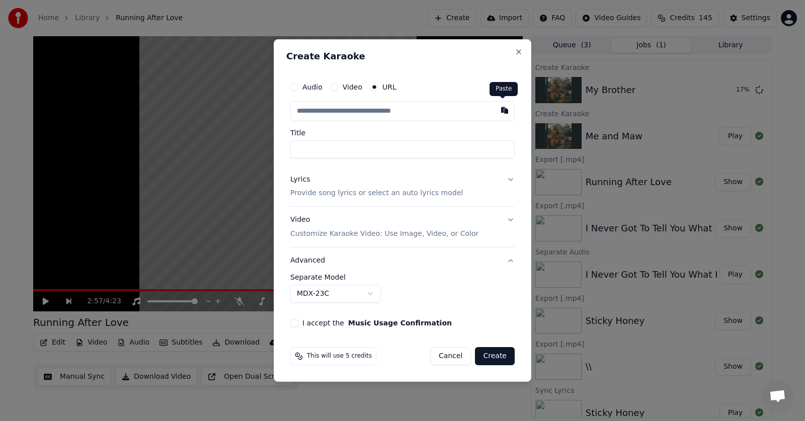
click at [502, 110] on button "button" at bounding box center [504, 110] width 20 height 18
type input "**********"
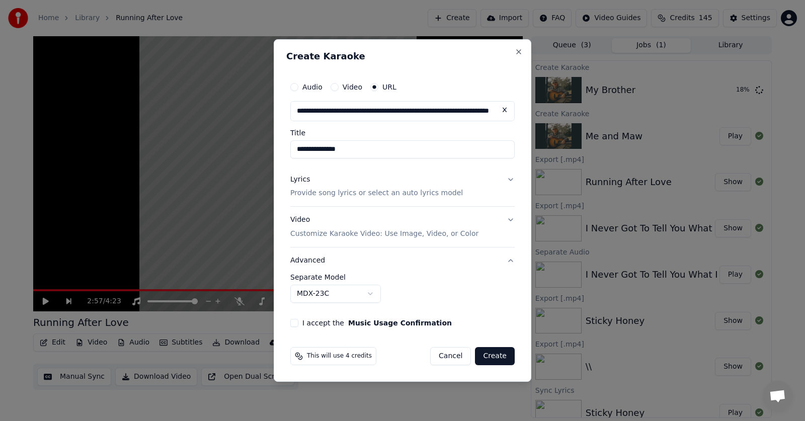
click at [512, 178] on button "Lyrics Provide song lyrics or select an auto lyrics model" at bounding box center [402, 186] width 224 height 40
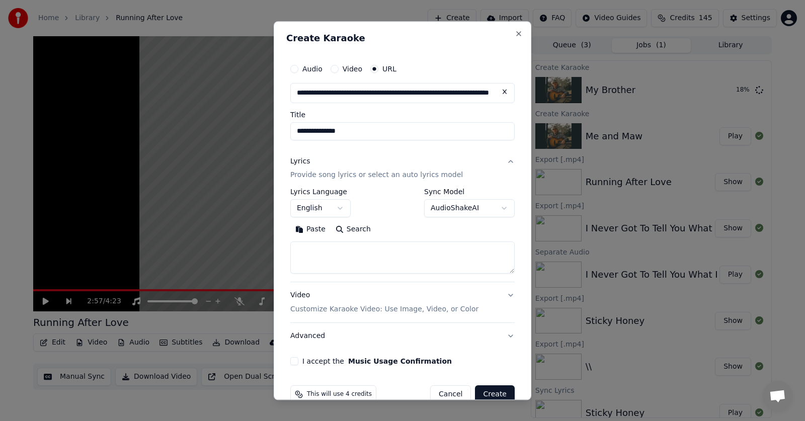
click at [297, 359] on button "I accept the Music Usage Confirmation" at bounding box center [294, 362] width 8 height 8
drag, startPoint x: 474, startPoint y: 364, endPoint x: 315, endPoint y: 262, distance: 188.5
click at [474, 364] on div "I accept the Music Usage Confirmation" at bounding box center [402, 362] width 224 height 8
click at [309, 228] on button "Paste" at bounding box center [310, 230] width 40 height 16
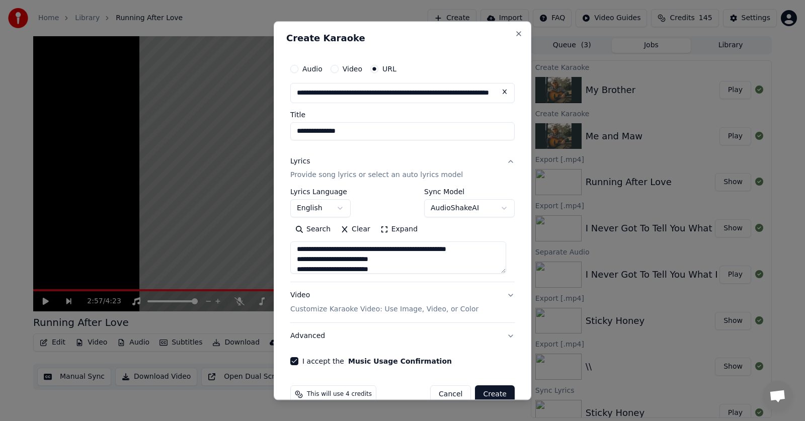
scroll to position [50, 0]
click at [487, 393] on button "Create" at bounding box center [495, 395] width 40 height 18
type textarea "**********"
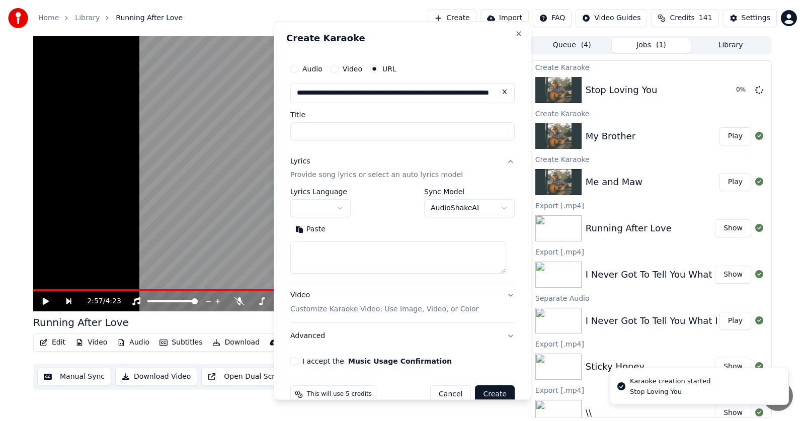
scroll to position [0, 0]
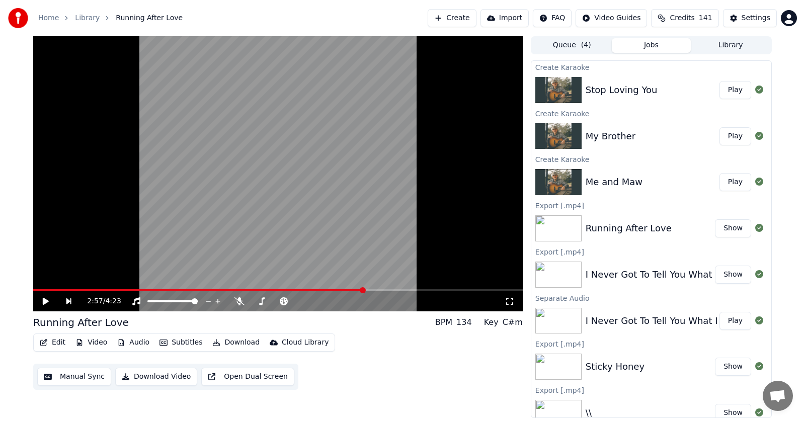
drag, startPoint x: 401, startPoint y: 389, endPoint x: 411, endPoint y: 387, distance: 10.8
click at [401, 389] on div "Edit Video Audio Subtitles Download Cloud Library Manual Sync Download Video Op…" at bounding box center [277, 361] width 489 height 56
click at [448, 20] on button "Create" at bounding box center [452, 18] width 49 height 18
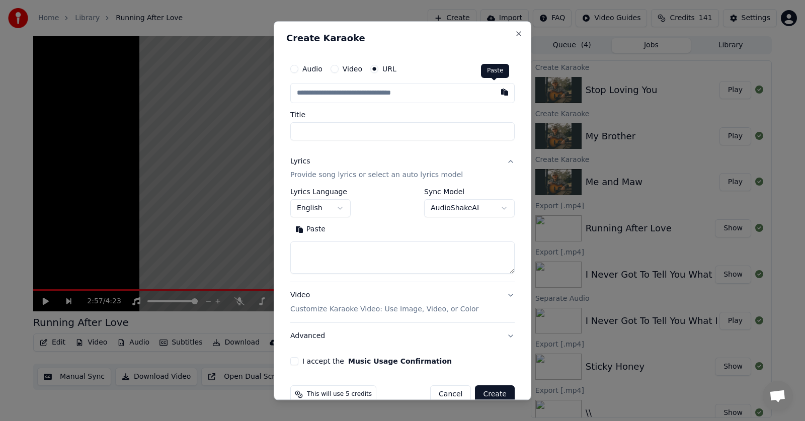
click at [494, 92] on button "button" at bounding box center [504, 92] width 20 height 18
type input "**********"
click at [309, 227] on button "Paste" at bounding box center [310, 230] width 40 height 16
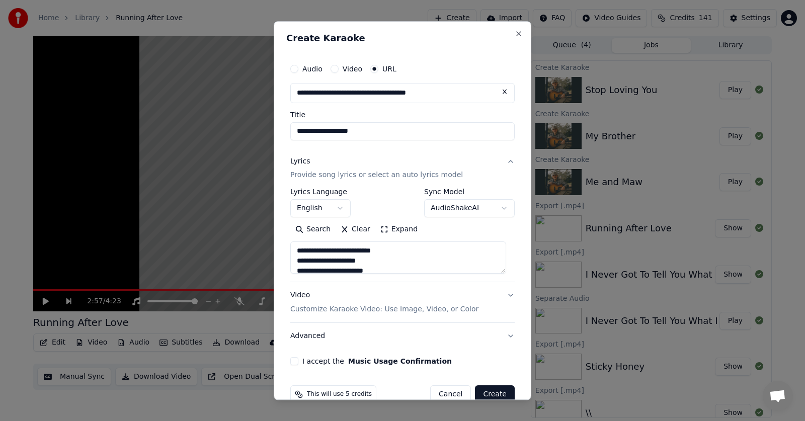
click at [296, 362] on button "I accept the Music Usage Confirmation" at bounding box center [294, 362] width 8 height 8
click at [304, 337] on button "Advanced" at bounding box center [402, 336] width 224 height 26
type textarea "**********"
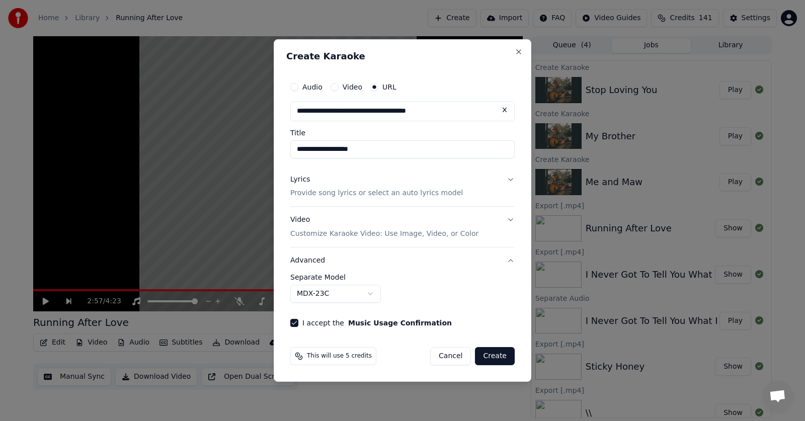
click at [373, 296] on body "Home Library Running After Love Create Import FAQ Video Guides Credits 141 Sett…" at bounding box center [402, 210] width 805 height 421
click at [489, 357] on button "Create" at bounding box center [495, 356] width 40 height 18
select select "******"
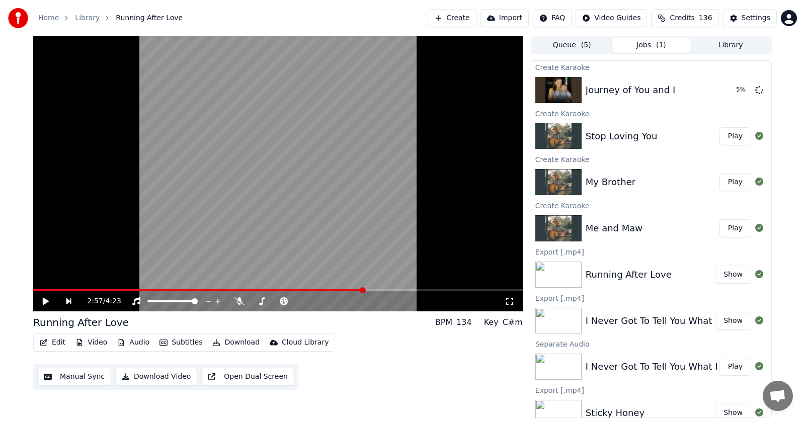
click at [721, 137] on button "Play" at bounding box center [735, 136] width 32 height 18
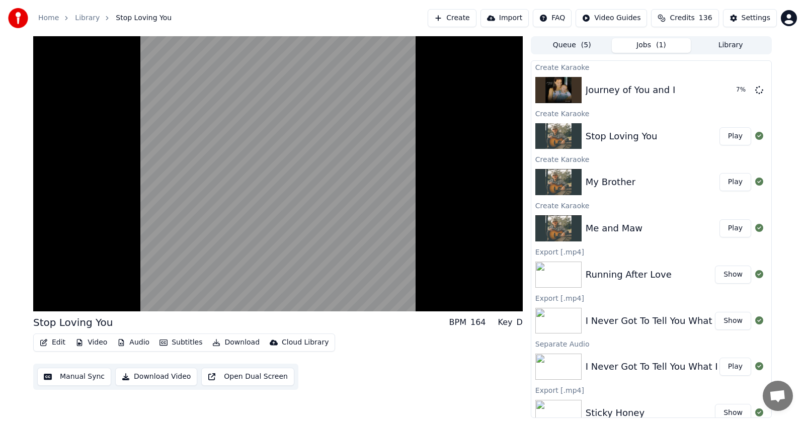
drag, startPoint x: 777, startPoint y: 150, endPoint x: 755, endPoint y: 149, distance: 21.7
click at [777, 150] on div "Stop Loving You BPM 164 Key D Edit Video Audio Subtitles Download Cloud Library…" at bounding box center [402, 227] width 754 height 382
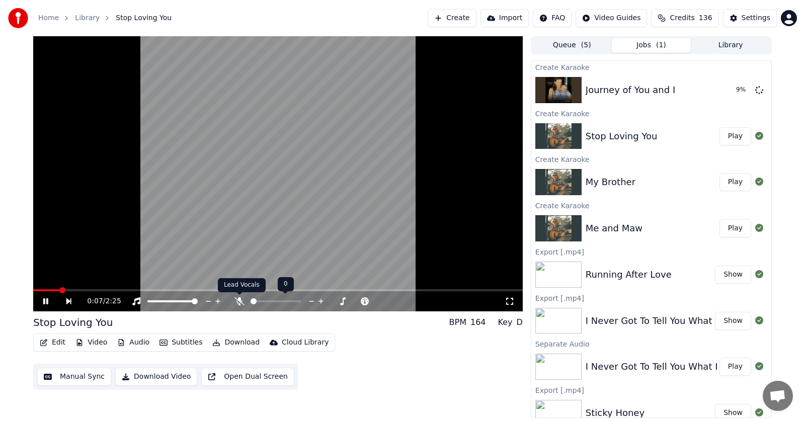
click at [238, 299] on icon at bounding box center [239, 301] width 10 height 8
click at [46, 301] on icon at bounding box center [45, 301] width 5 height 6
